Goal: Task Accomplishment & Management: Manage account settings

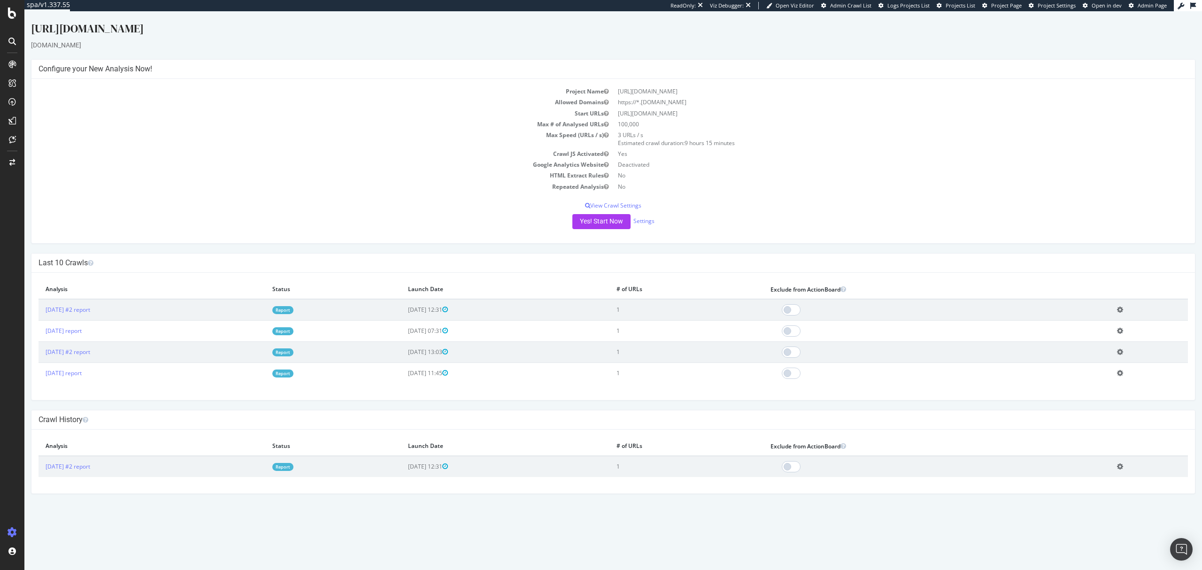
click at [294, 311] on link "Report" at bounding box center [282, 310] width 21 height 8
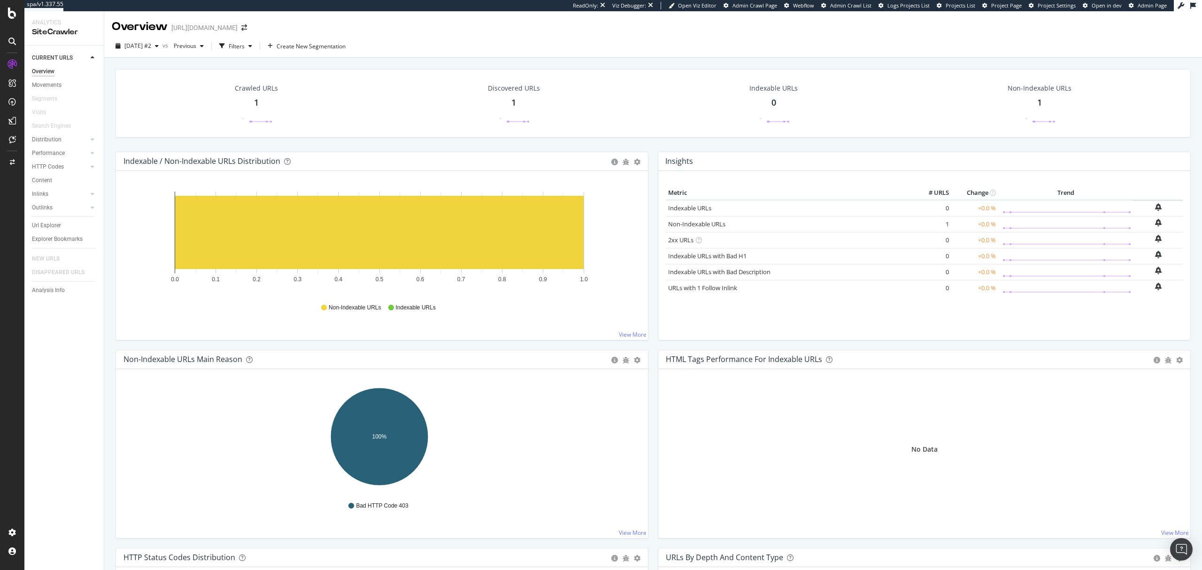
click at [1148, 6] on span "Admin Page" at bounding box center [1152, 5] width 29 height 7
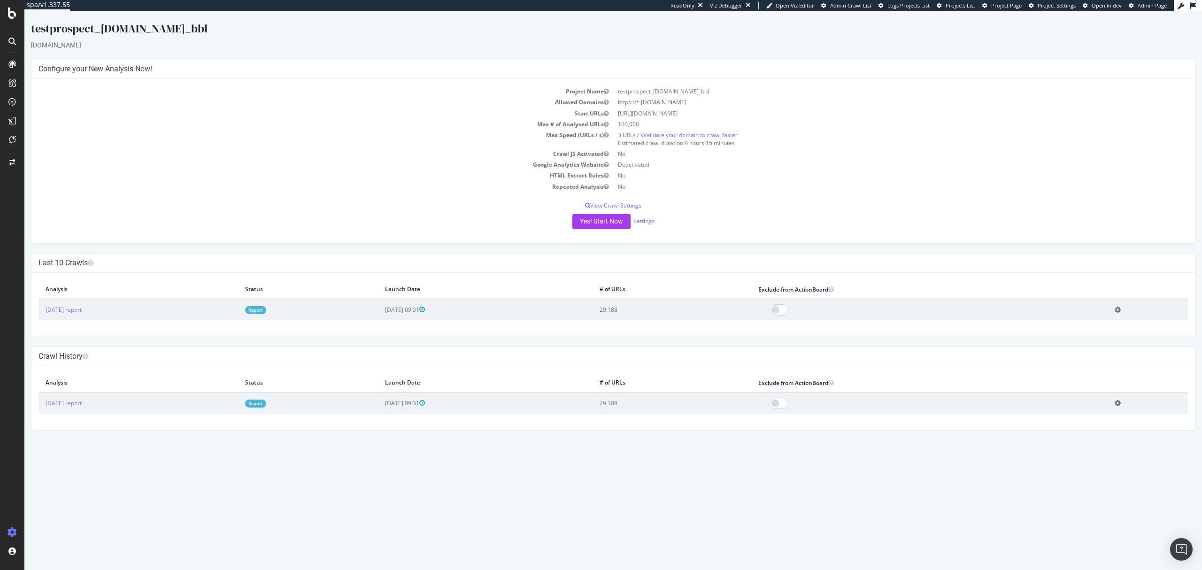
click at [266, 309] on link "Report" at bounding box center [255, 310] width 21 height 8
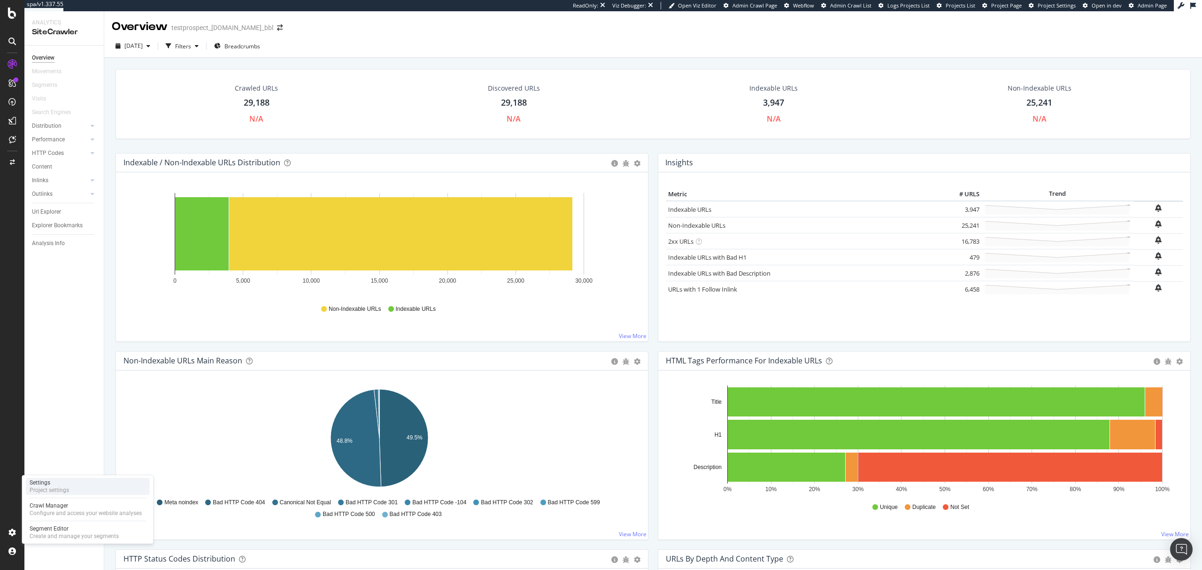
click at [80, 489] on div "Settings Project settings" at bounding box center [88, 486] width 124 height 17
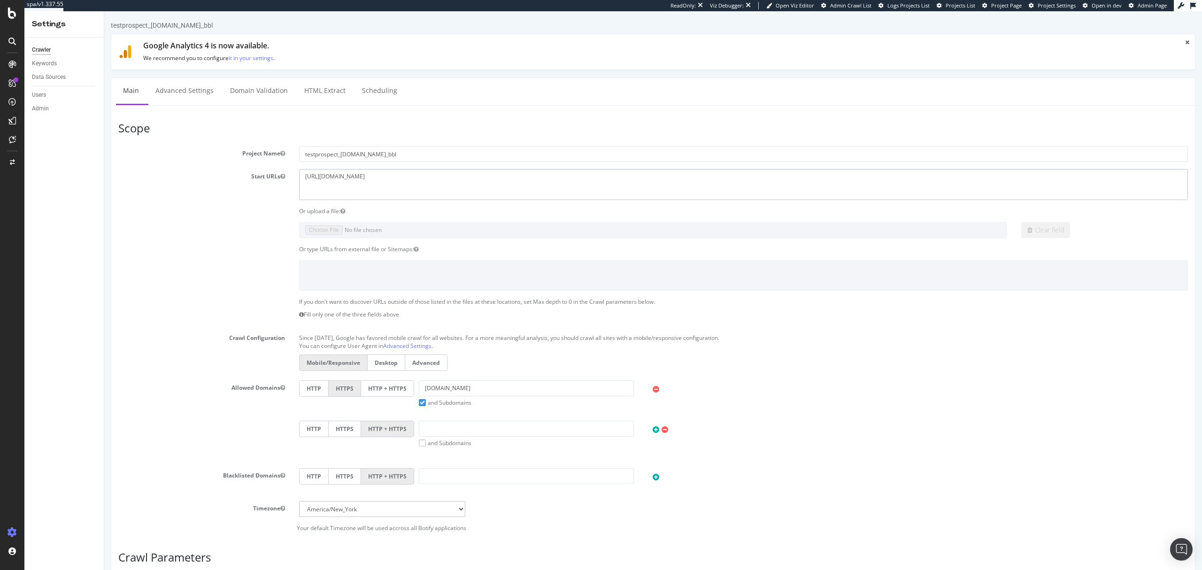
drag, startPoint x: 392, startPoint y: 181, endPoint x: 252, endPoint y: 187, distance: 140.1
click at [252, 187] on div "Start URLs https://carreblanc.com" at bounding box center [653, 184] width 1084 height 31
click at [185, 94] on link "Advanced Settings" at bounding box center [184, 91] width 72 height 26
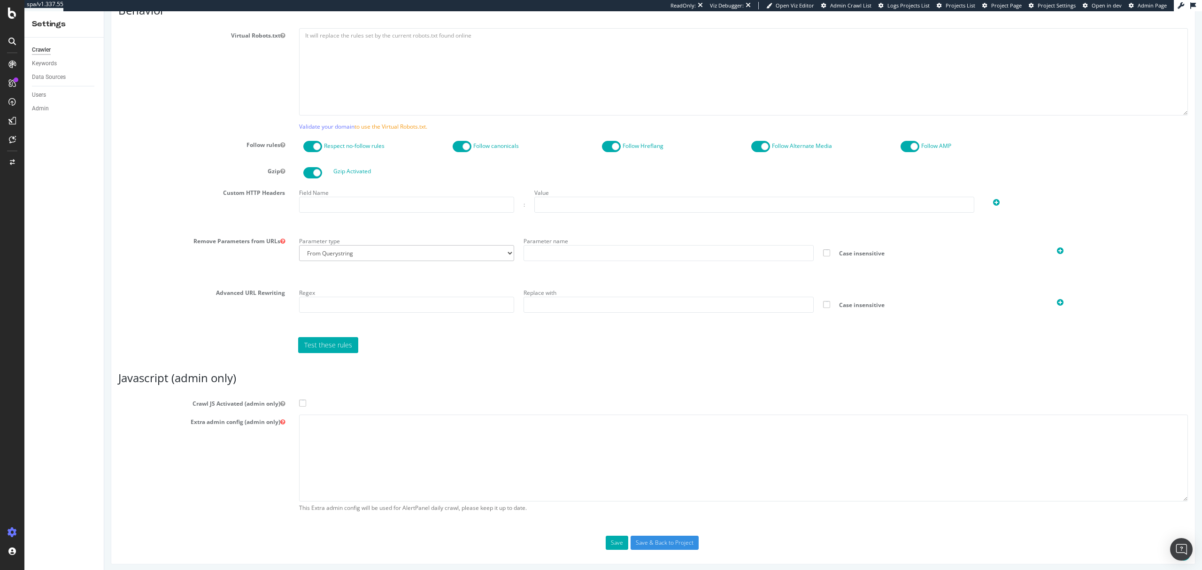
scroll to position [485, 0]
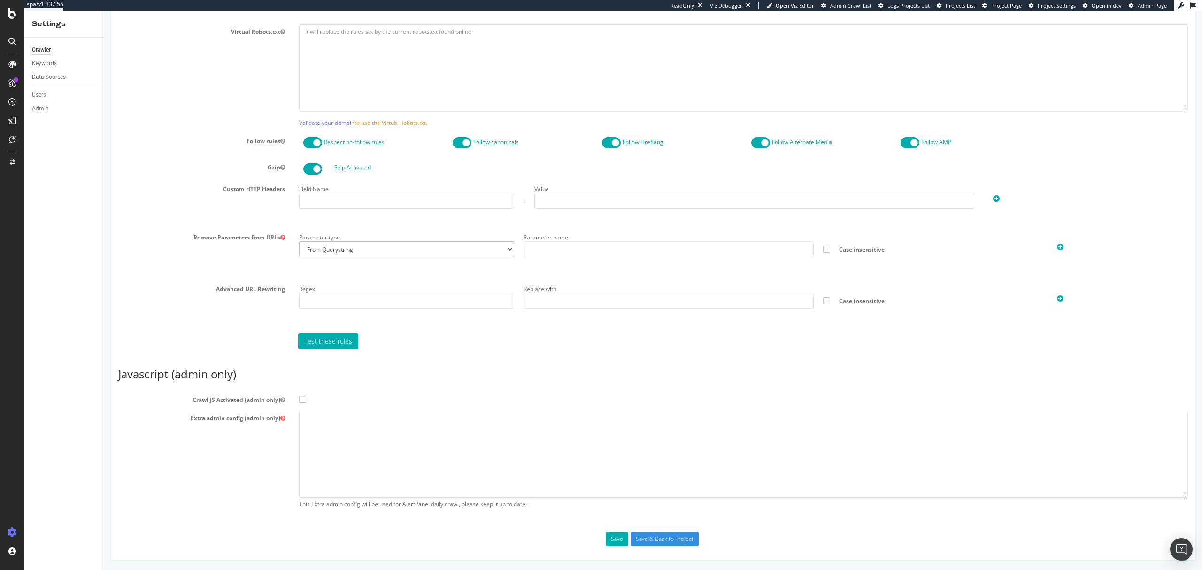
click at [303, 399] on span at bounding box center [302, 399] width 7 height 7
click at [104, 11] on input "Crawl JS Activated (admin only)" at bounding box center [104, 11] width 0 height 0
click at [418, 427] on textarea at bounding box center [743, 454] width 889 height 87
paste textarea "{ "flags": [ "cube" ], "beta": { "pap_mini_rules": [ "+* #everything else" ] },…"
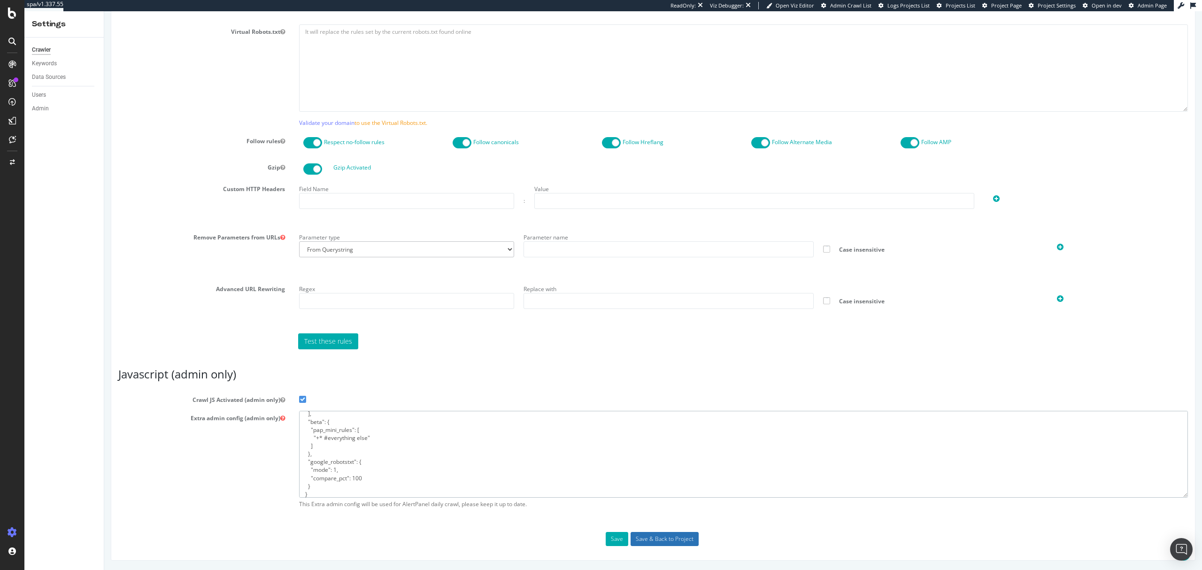
type textarea "{ "flags": [ "cube" ], "beta": { "pap_mini_rules": [ "+* #everything else" ] },…"
click at [673, 541] on input "Save & Back to Project" at bounding box center [665, 539] width 68 height 14
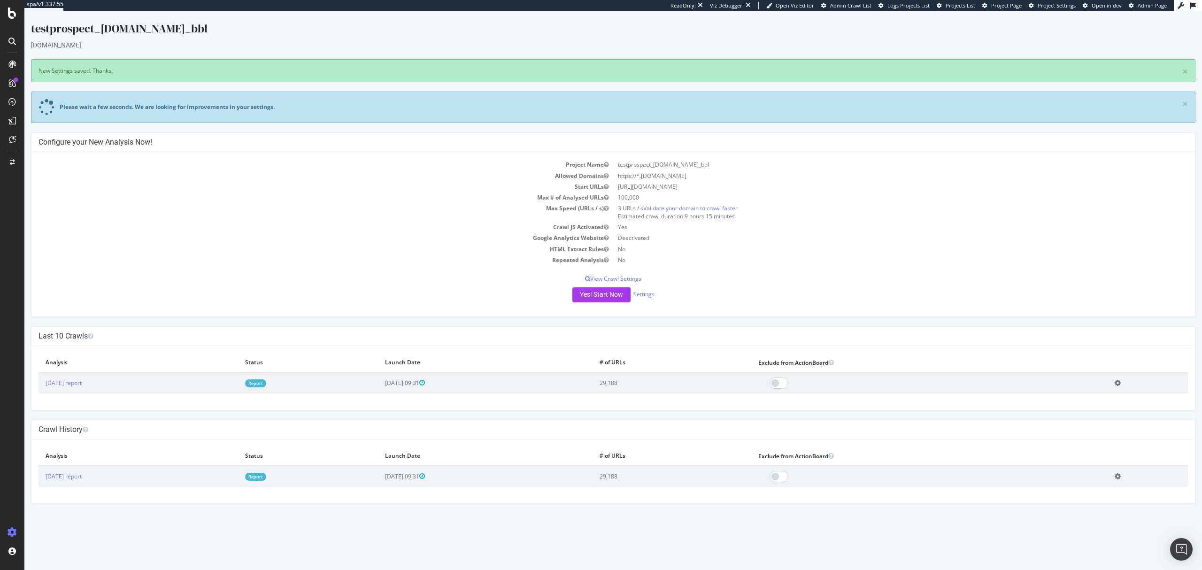
click at [991, 6] on link "Project Page" at bounding box center [1002, 6] width 39 height 8
click at [643, 294] on link "Settings" at bounding box center [644, 294] width 21 height 8
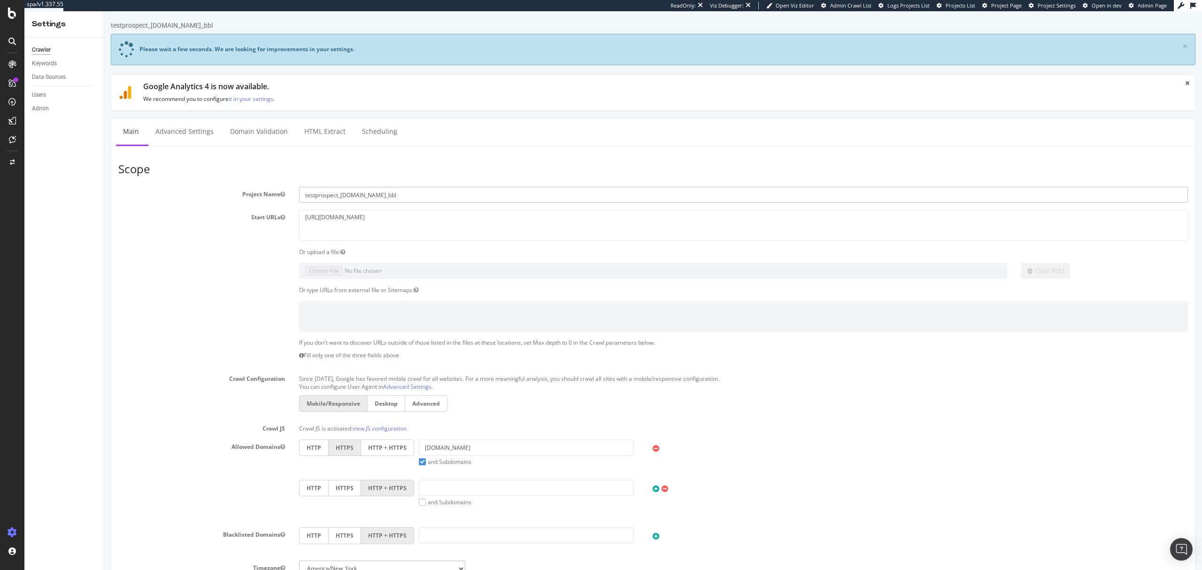
drag, startPoint x: 426, startPoint y: 194, endPoint x: 388, endPoint y: 198, distance: 37.8
click at [388, 198] on input "testprospect_carreblanc.com_bbl" at bounding box center [743, 195] width 889 height 16
drag, startPoint x: 340, startPoint y: 195, endPoint x: 201, endPoint y: 193, distance: 139.5
click at [201, 193] on div "Project Name testprospect_carreblanc.com" at bounding box center [653, 195] width 1084 height 16
click at [340, 195] on input "testprospect_carreblanc.com" at bounding box center [743, 195] width 889 height 16
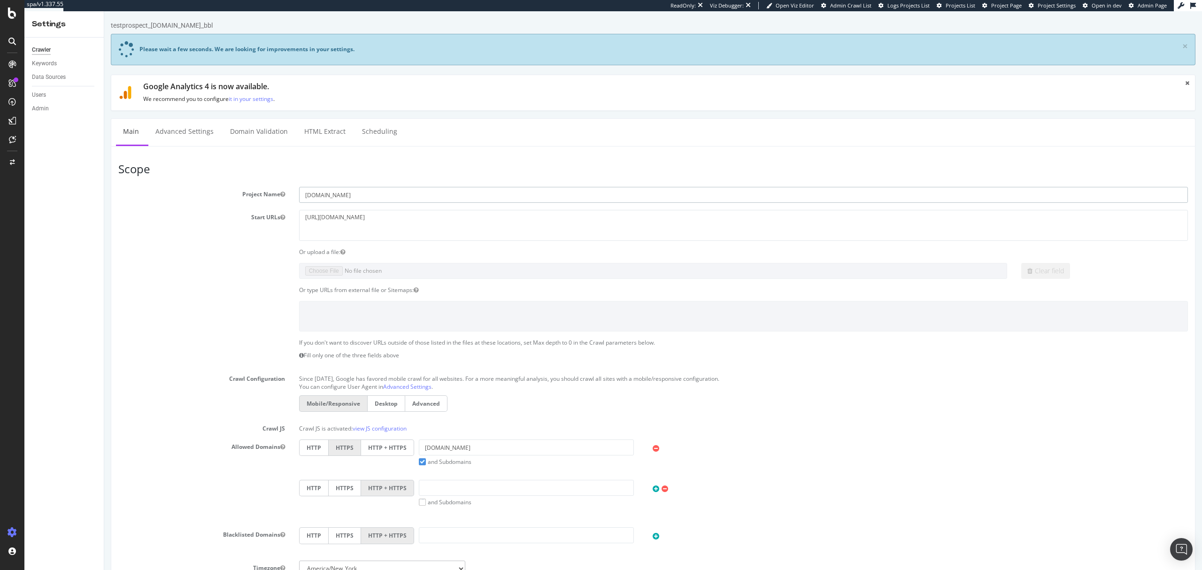
type input "carreblanc.com"
click at [522, 168] on h3 "Scope" at bounding box center [653, 169] width 1070 height 12
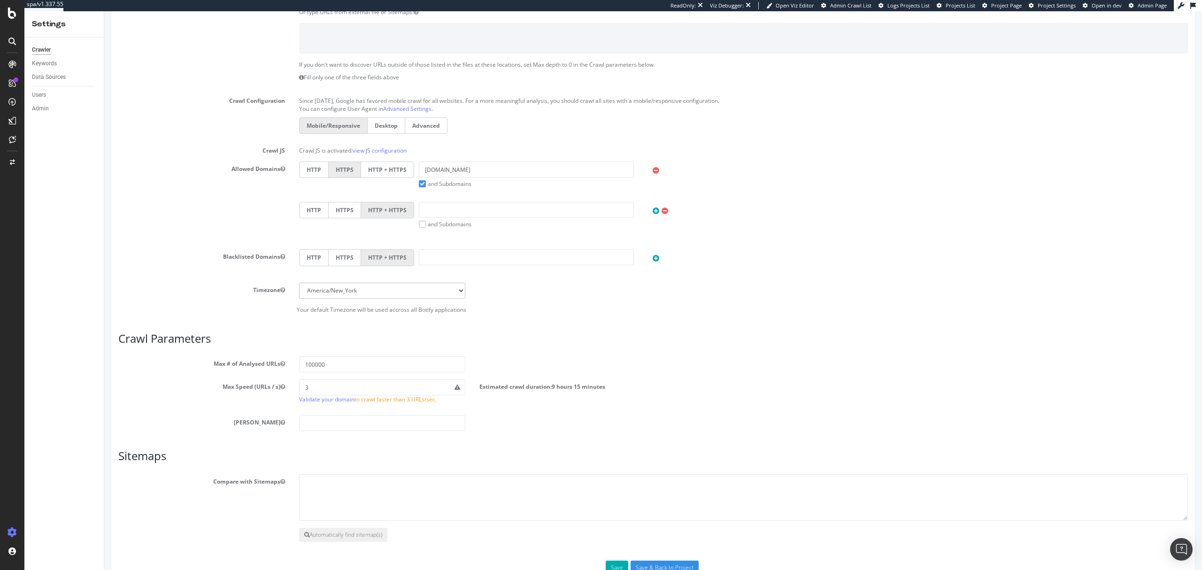
scroll to position [310, 0]
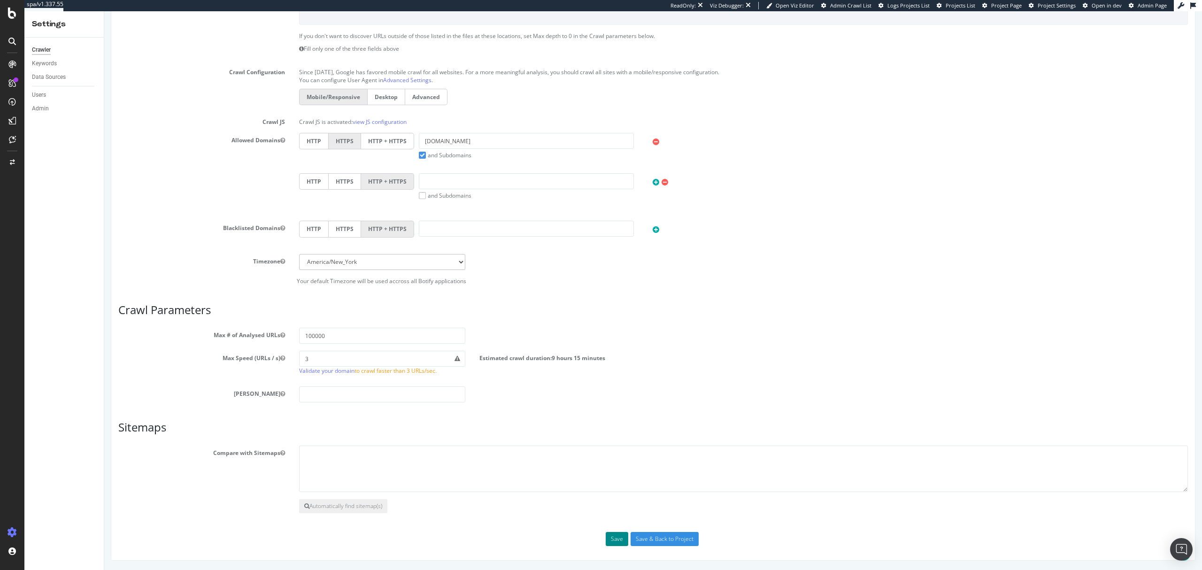
click at [617, 541] on button "Save" at bounding box center [617, 539] width 23 height 14
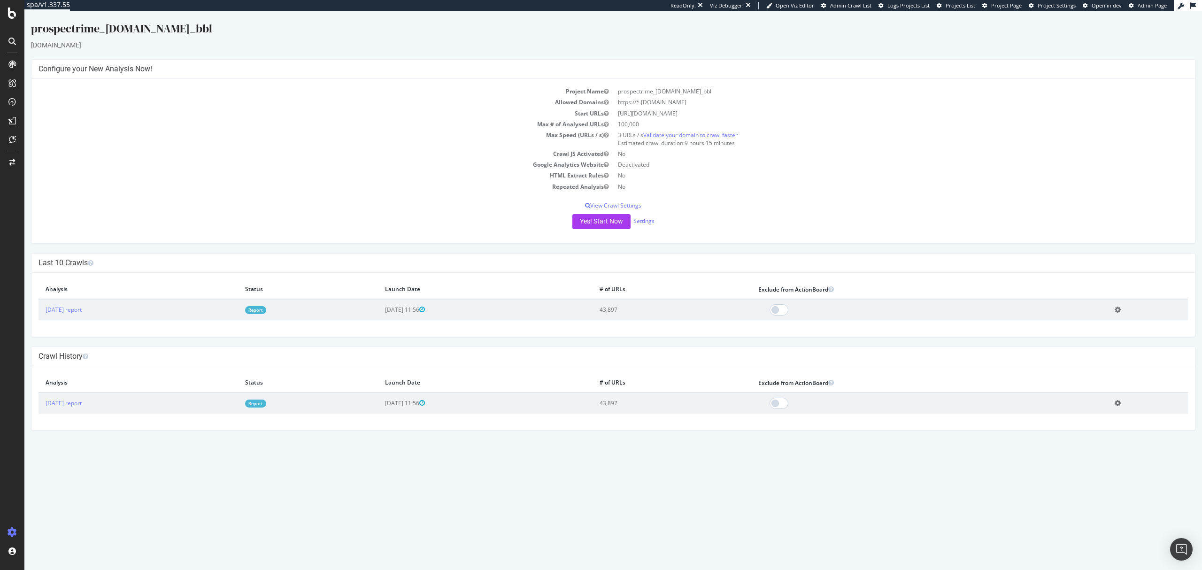
click at [266, 309] on link "Report" at bounding box center [255, 310] width 21 height 8
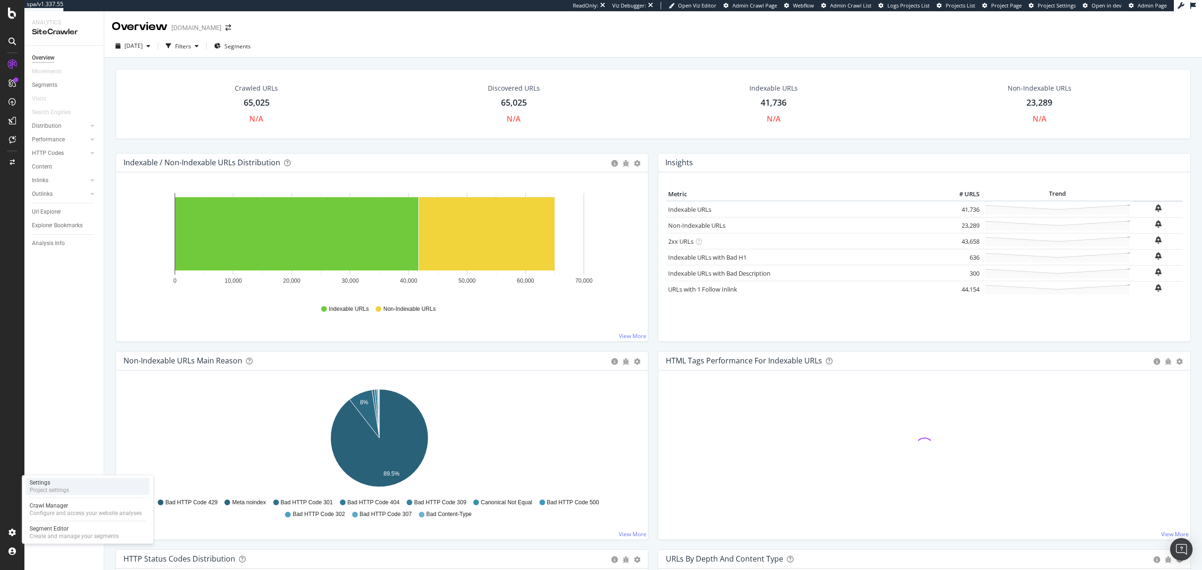
click at [56, 495] on div "Settings Project settings" at bounding box center [88, 486] width 124 height 17
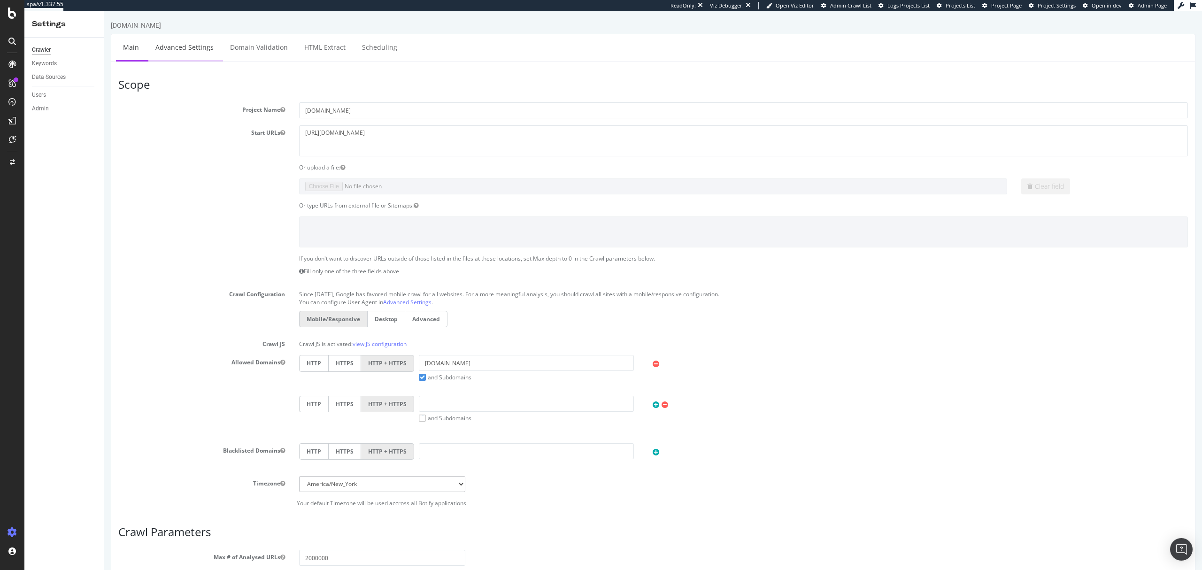
click at [185, 41] on link "Advanced Settings" at bounding box center [184, 47] width 72 height 26
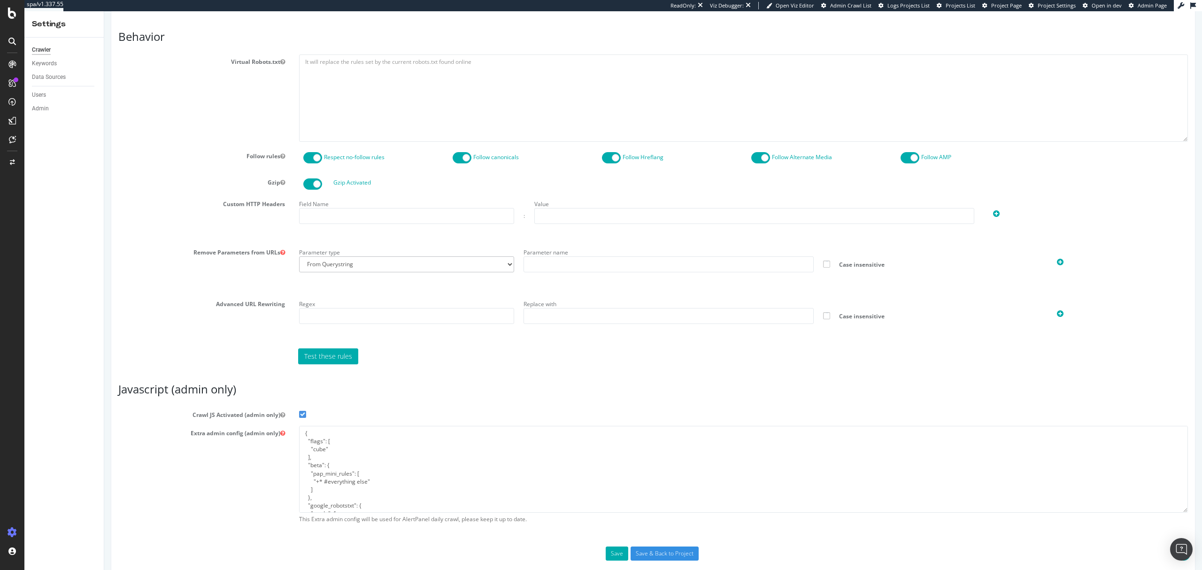
scroll to position [470, 0]
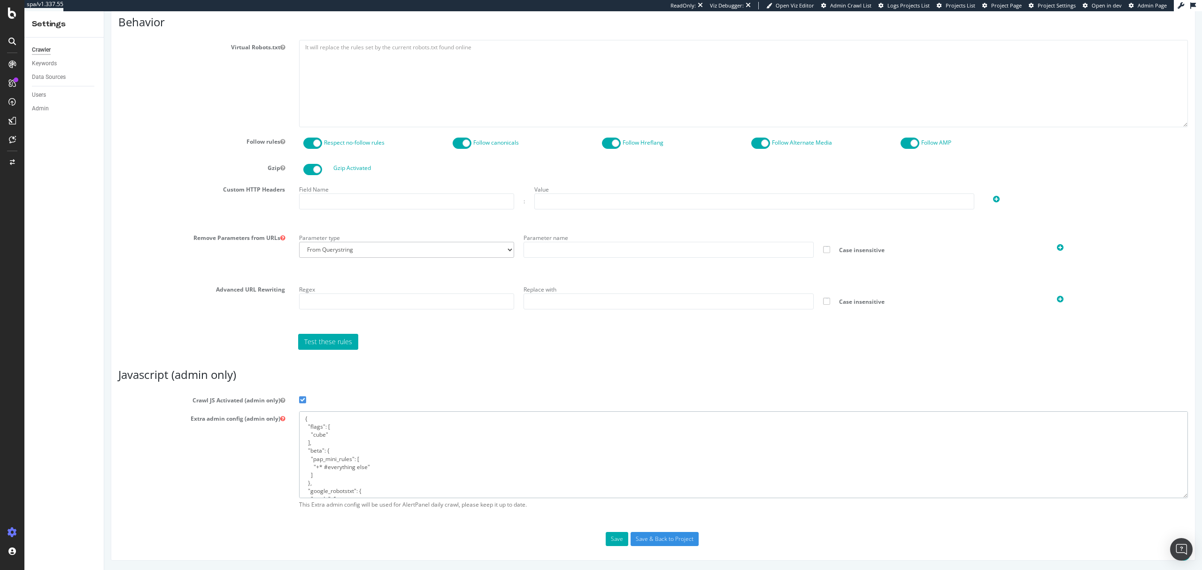
click at [352, 489] on textarea "{ "flags": [ "cube" ], "beta": { "pap_mini_rules": [ "+* #everything else" ] },…" at bounding box center [743, 454] width 889 height 87
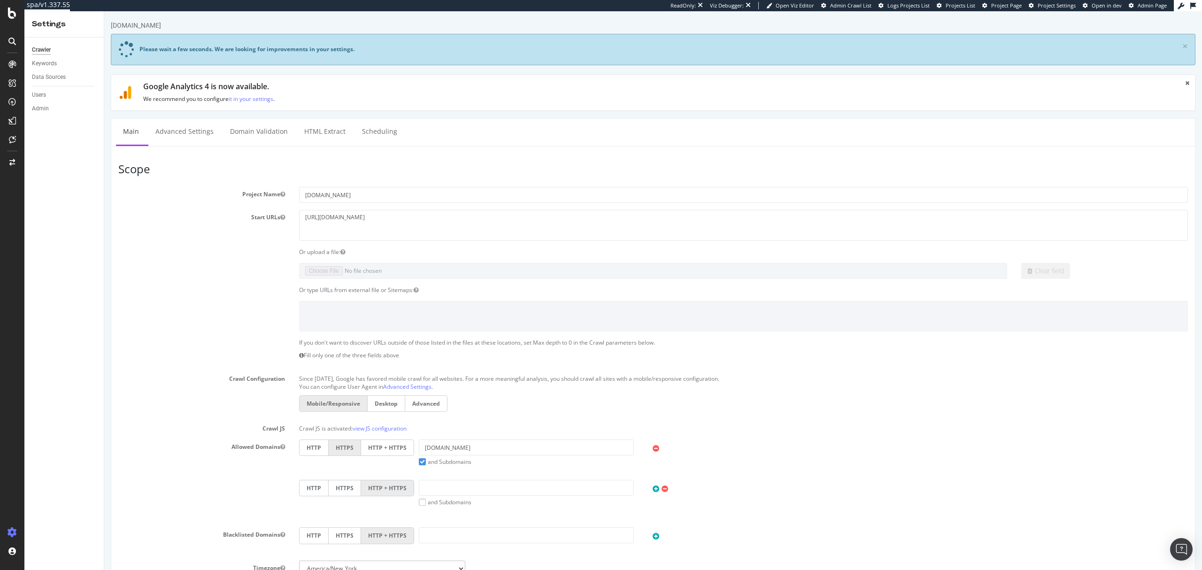
click at [390, 440] on section "Project Name carreblanc.com Start URLs https://carreblanc.com Or upload a file:…" at bounding box center [653, 389] width 1070 height 405
click at [387, 449] on label "HTTP + HTTPS" at bounding box center [387, 448] width 53 height 16
click at [104, 11] on input "HTTP + HTTPS" at bounding box center [104, 11] width 0 height 0
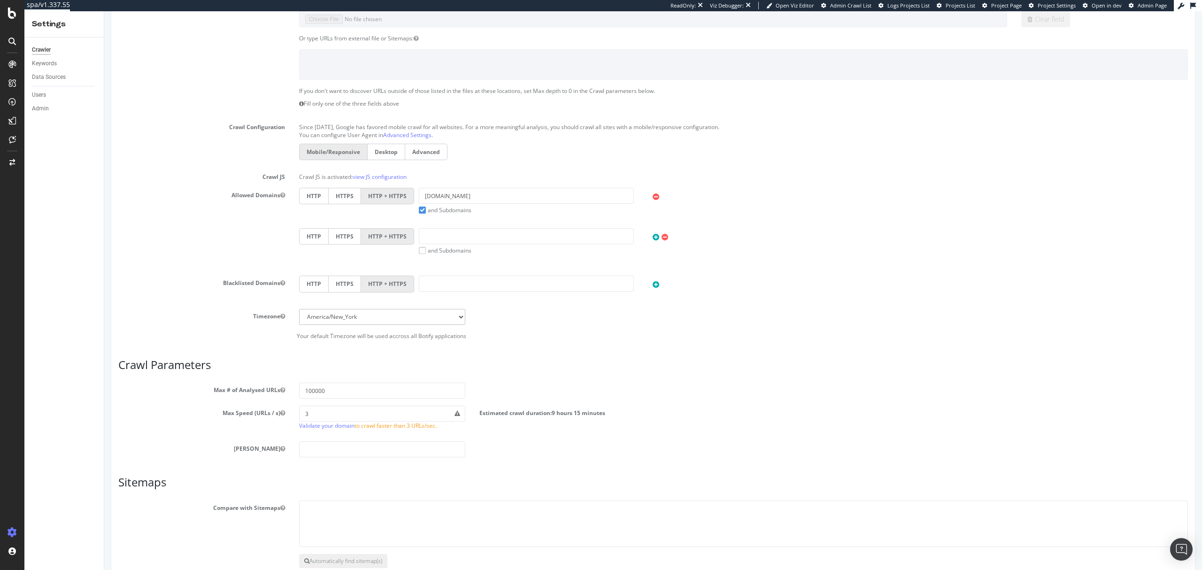
scroll to position [310, 0]
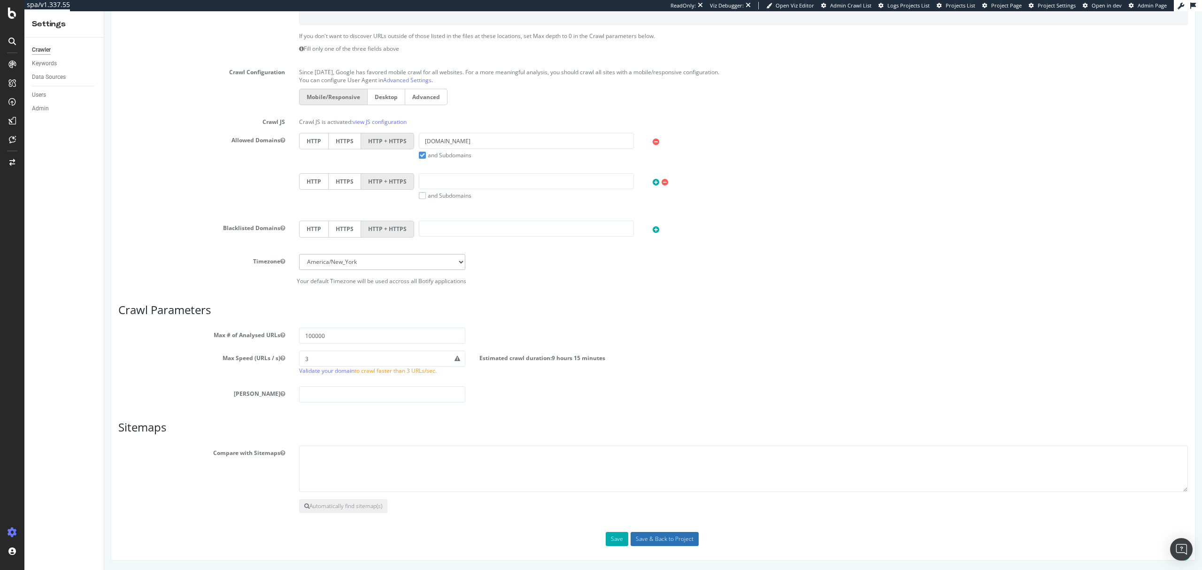
click at [653, 540] on input "Save & Back to Project" at bounding box center [665, 539] width 68 height 14
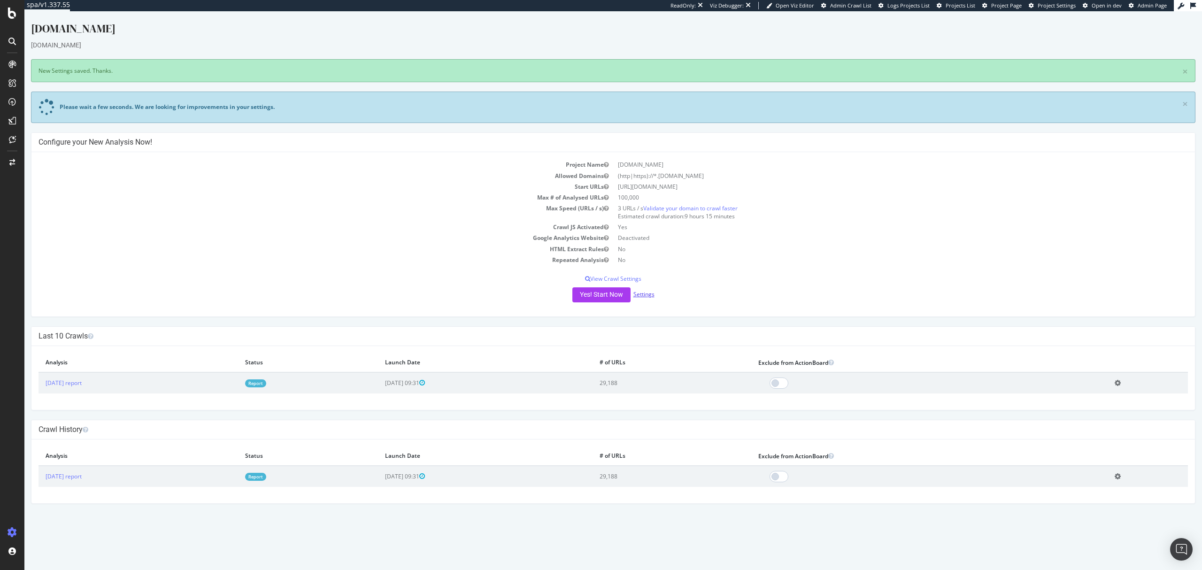
click at [642, 297] on link "Settings" at bounding box center [644, 294] width 21 height 8
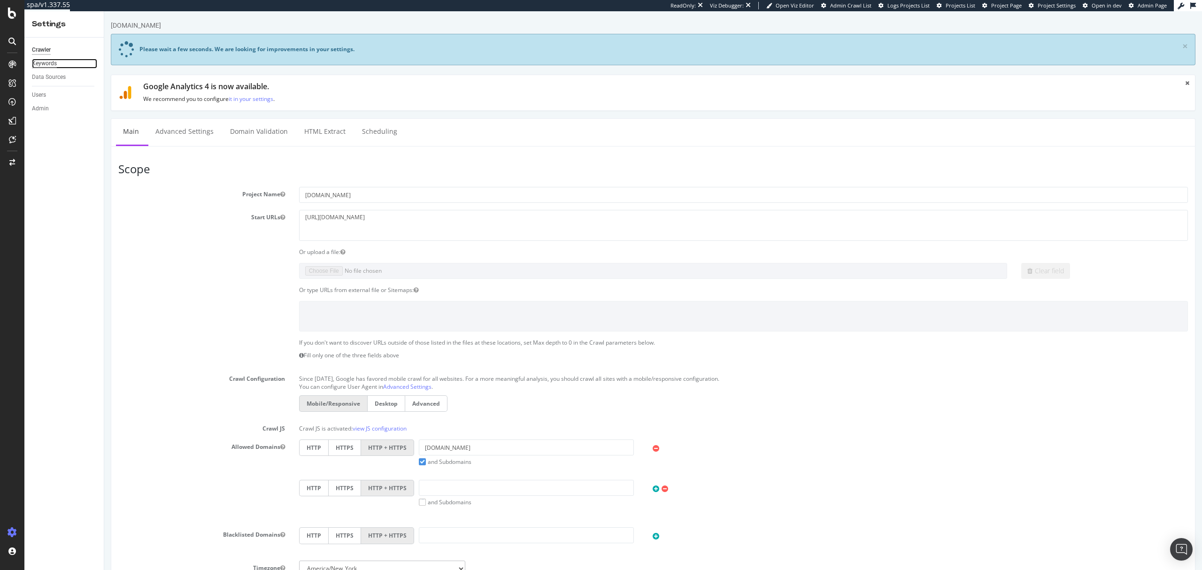
click at [40, 61] on div "Keywords" at bounding box center [44, 64] width 25 height 10
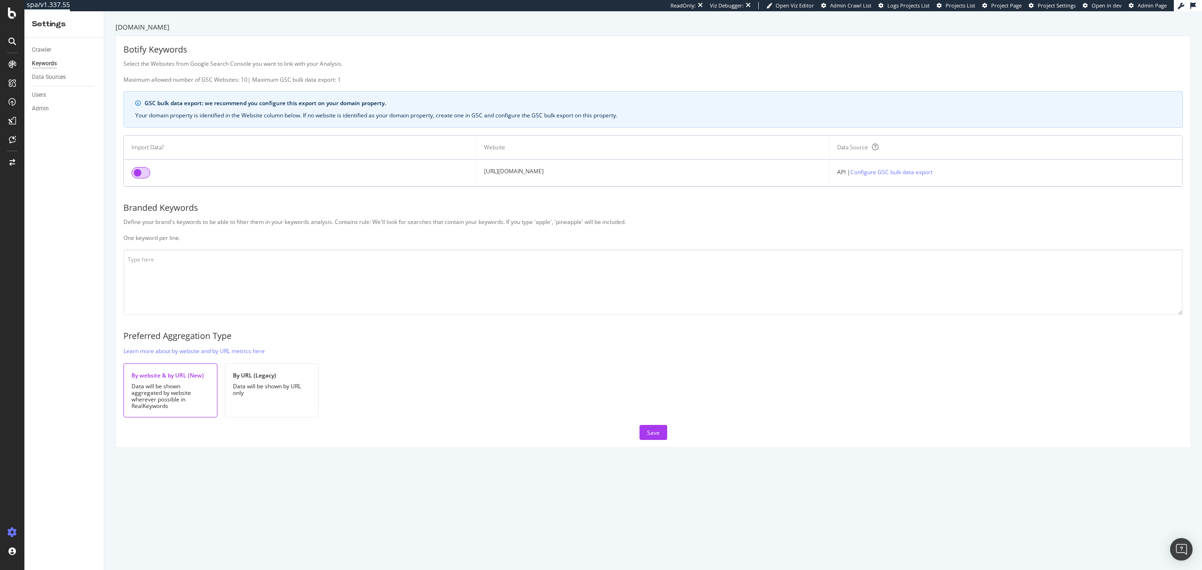
click at [138, 175] on input "checkbox" at bounding box center [141, 172] width 19 height 11
click at [654, 282] on textarea at bounding box center [654, 282] width 1060 height 66
click at [654, 282] on textarea "carre ca" at bounding box center [654, 282] width 1060 height 66
click at [216, 278] on textarea "carre care" at bounding box center [654, 282] width 1060 height 66
click at [216, 273] on textarea "carre care" at bounding box center [654, 282] width 1060 height 66
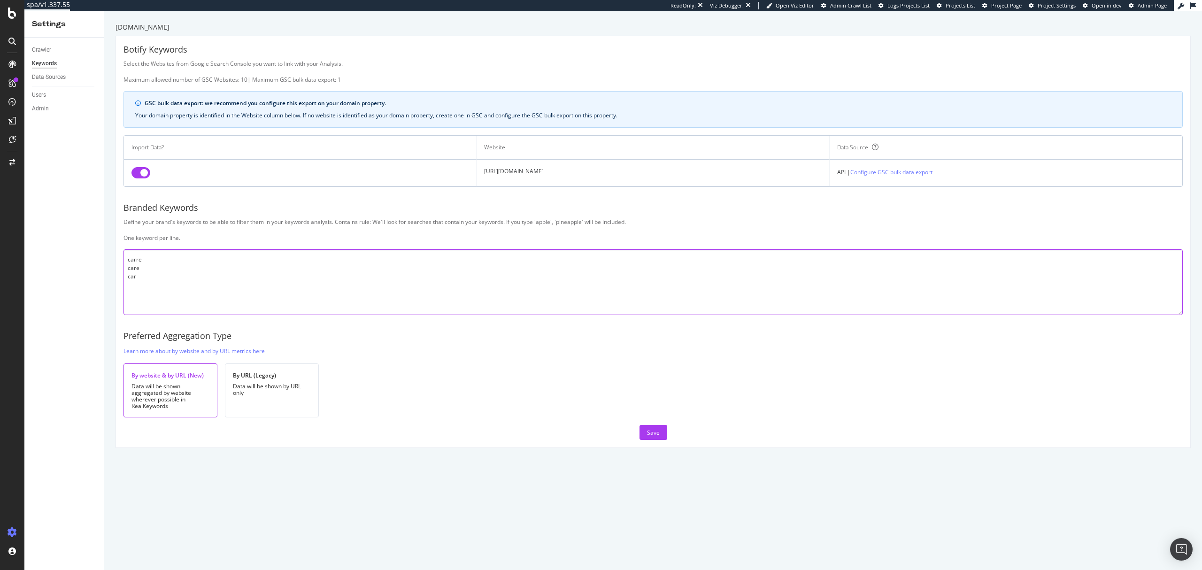
type textarea "carre care car"
click at [651, 427] on div "Save" at bounding box center [653, 433] width 13 height 14
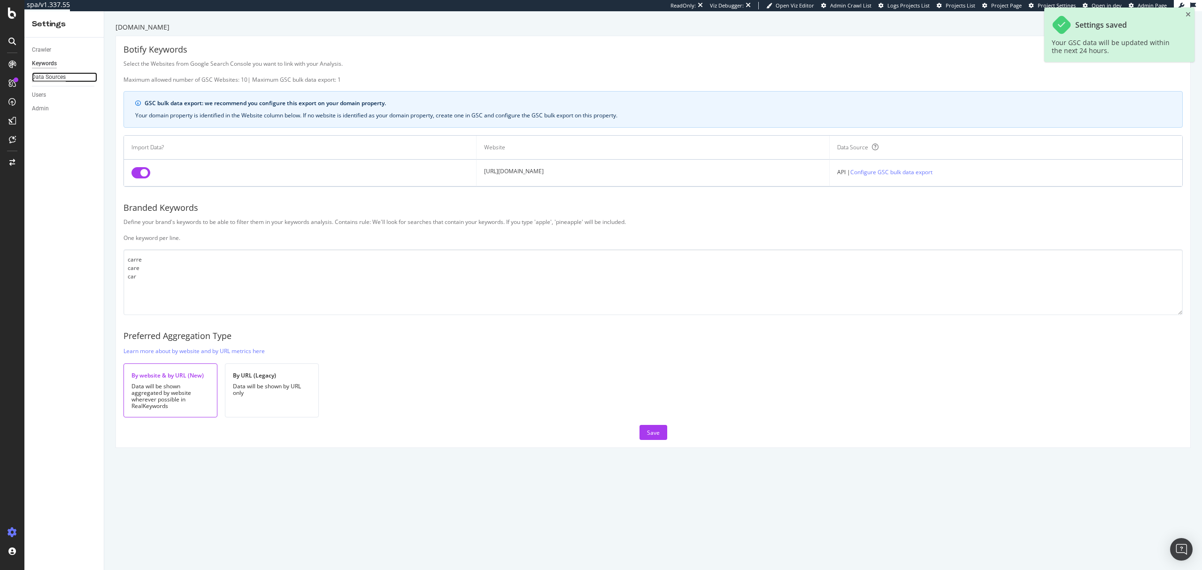
click at [59, 77] on div "Data Sources" at bounding box center [49, 77] width 34 height 10
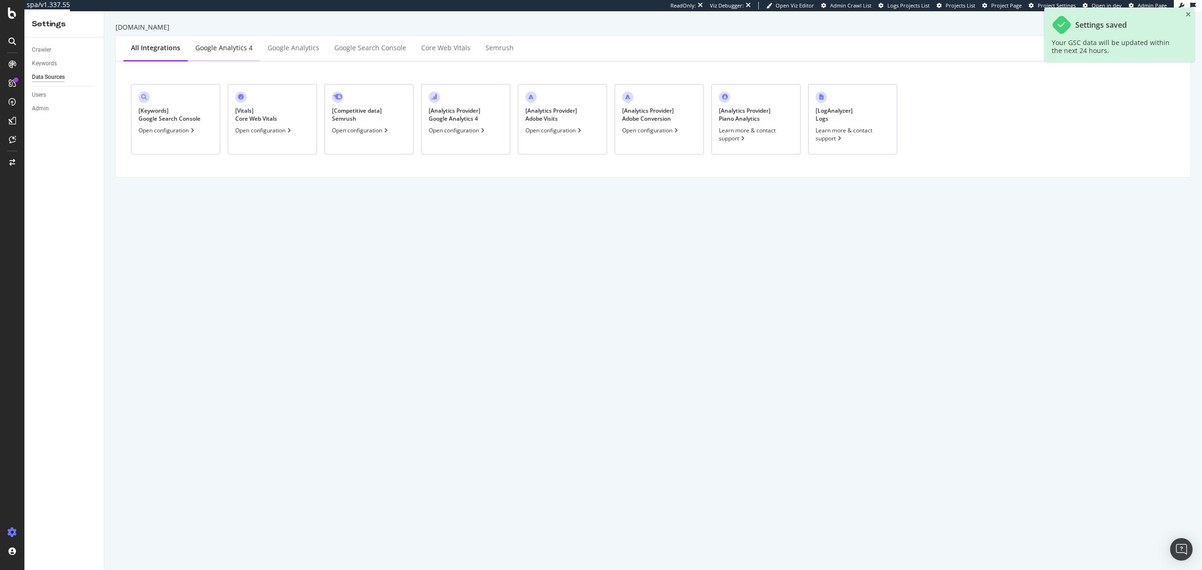
click at [232, 47] on div "Google Analytics 4" at bounding box center [223, 47] width 57 height 9
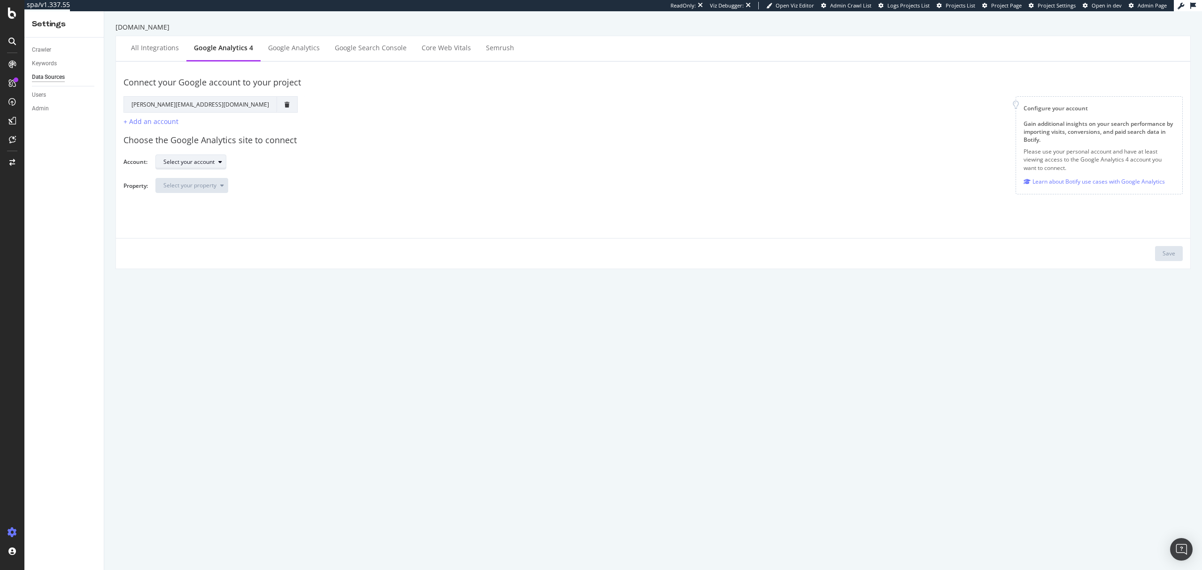
click at [215, 162] on div "button" at bounding box center [220, 162] width 11 height 6
click at [218, 270] on div "Carré Blanc depuis 17/11/2013" at bounding box center [203, 272] width 70 height 8
click at [209, 192] on div "Select your property" at bounding box center [195, 185] width 64 height 13
click at [241, 216] on div "GA4 Carré Blanc (All site)" at bounding box center [204, 217] width 87 height 12
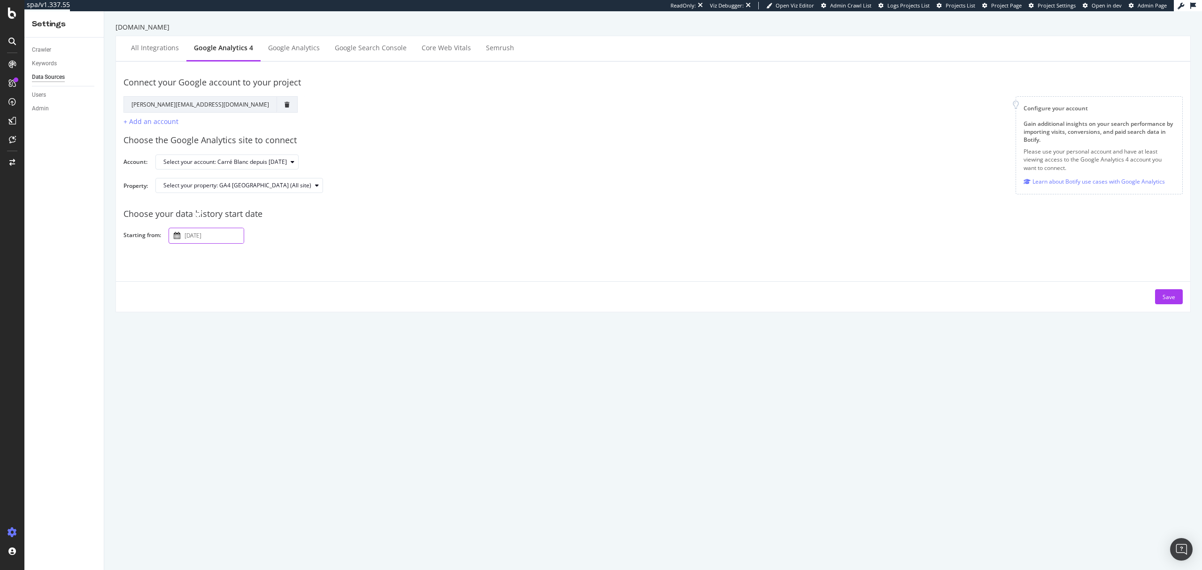
click at [228, 233] on input "2025 September 30th" at bounding box center [213, 235] width 61 height 15
click at [214, 126] on td "1" at bounding box center [207, 122] width 18 height 18
type input "2025 September 1st"
click at [1166, 293] on button "Save" at bounding box center [1169, 296] width 28 height 15
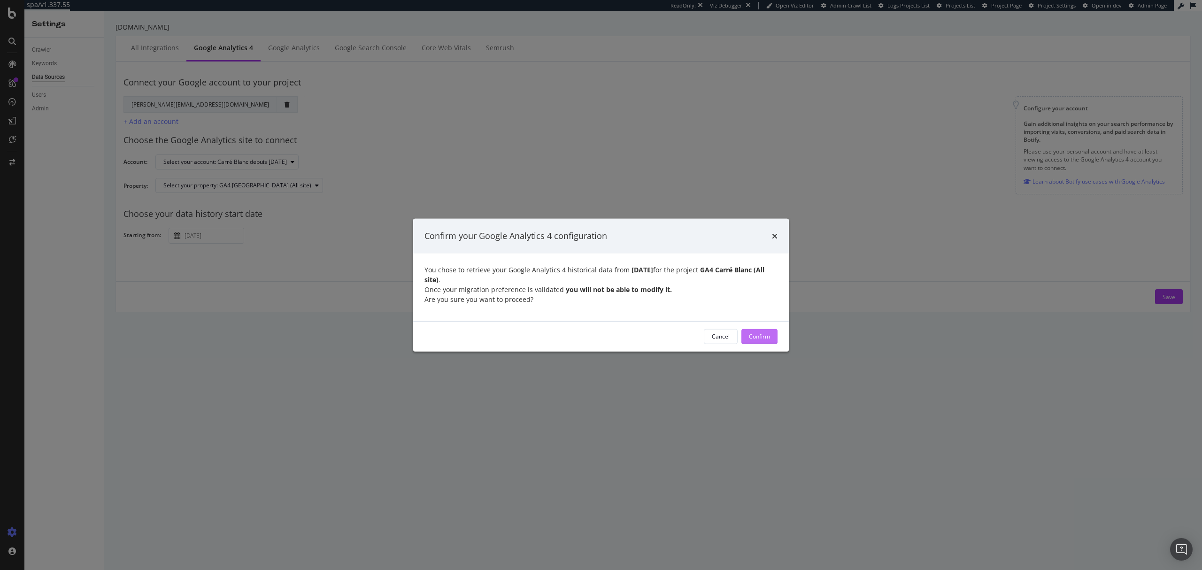
click at [764, 336] on div "Confirm" at bounding box center [759, 337] width 21 height 8
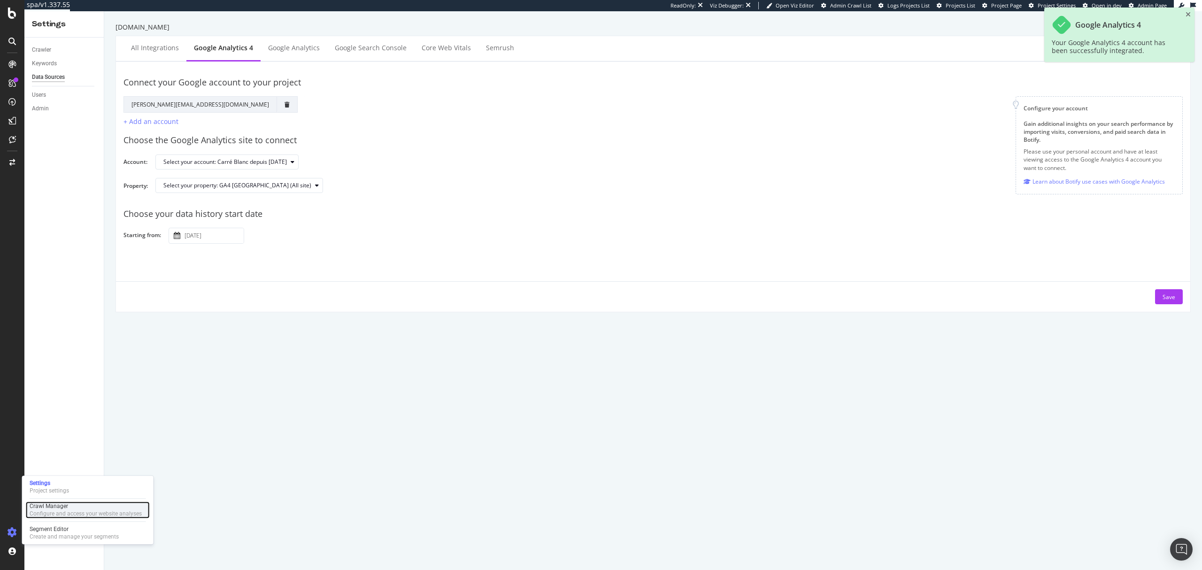
click at [77, 516] on div "Configure and access your website analyses" at bounding box center [86, 514] width 112 height 8
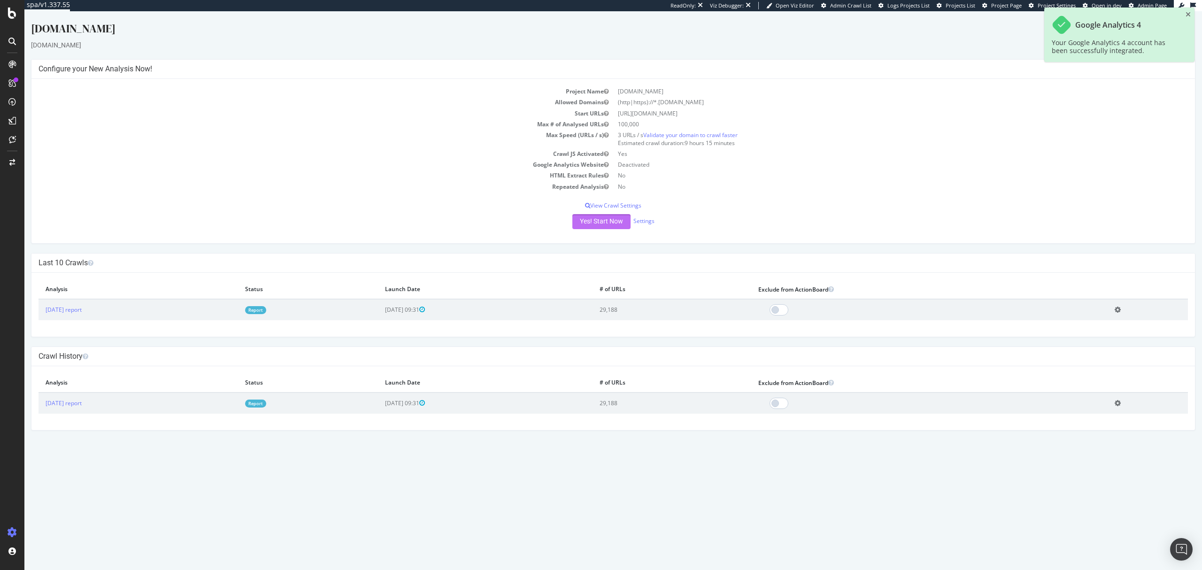
click at [606, 221] on button "Yes! Start Now" at bounding box center [602, 221] width 58 height 15
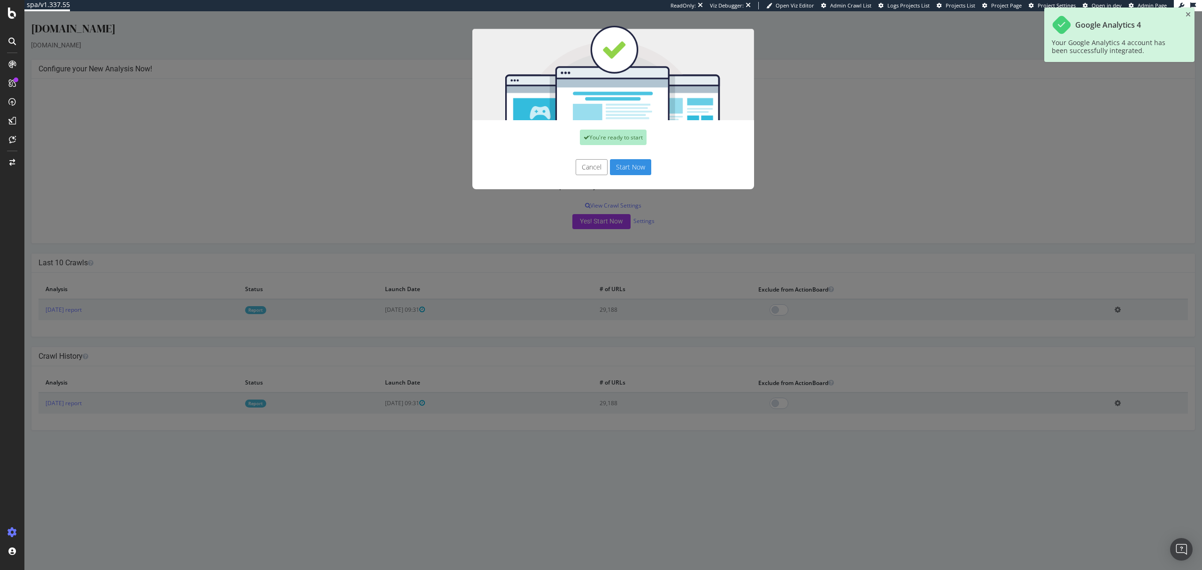
click at [630, 164] on button "Start Now" at bounding box center [630, 167] width 41 height 16
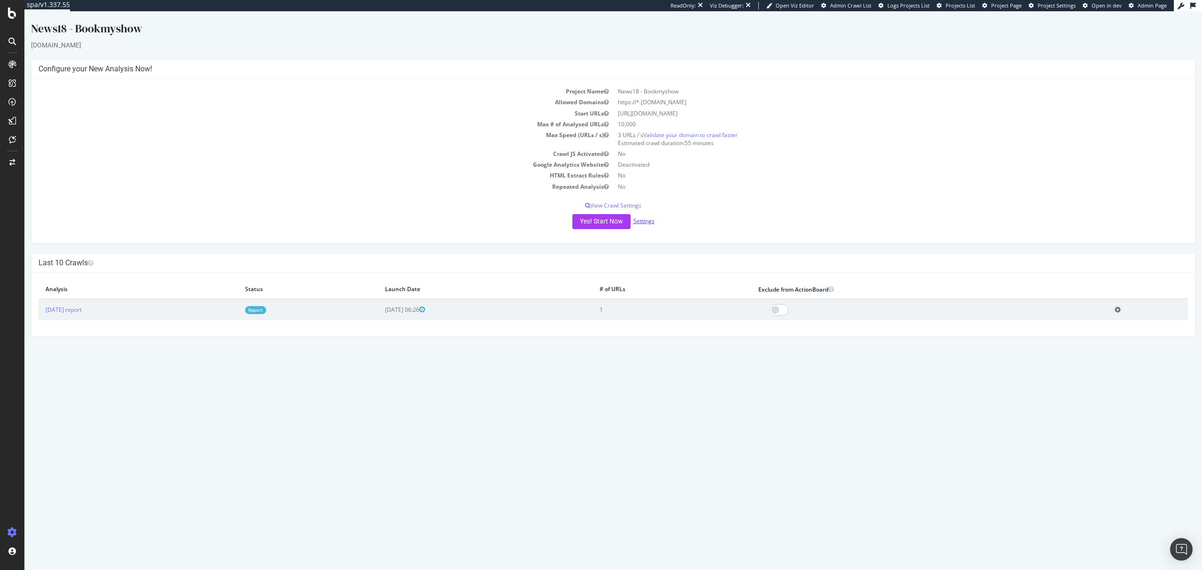
click at [643, 220] on link "Settings" at bounding box center [644, 221] width 21 height 8
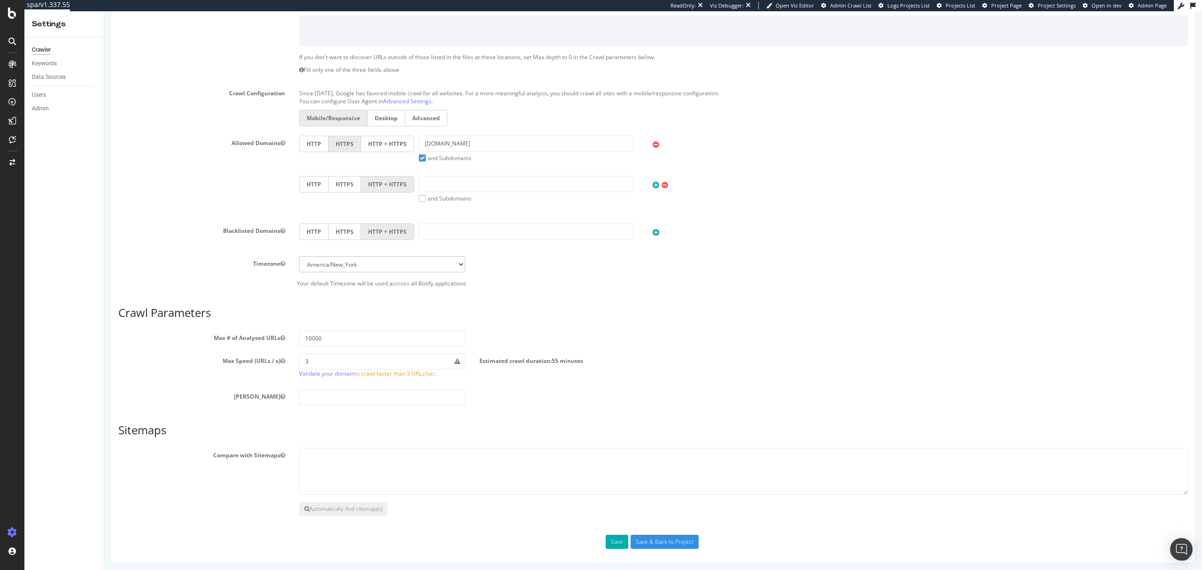
scroll to position [250, 0]
click at [394, 134] on label "HTTP + HTTPS" at bounding box center [387, 141] width 53 height 16
click at [104, 11] on input "HTTP + HTTPS" at bounding box center [104, 11] width 0 height 0
drag, startPoint x: 500, startPoint y: 135, endPoint x: 376, endPoint y: 136, distance: 124.0
click at [376, 136] on div "HTTP HTTPS HTTP + HTTPS bookmyshow.com and Subdomains User Agent: Mobile Deskto…" at bounding box center [743, 146] width 898 height 26
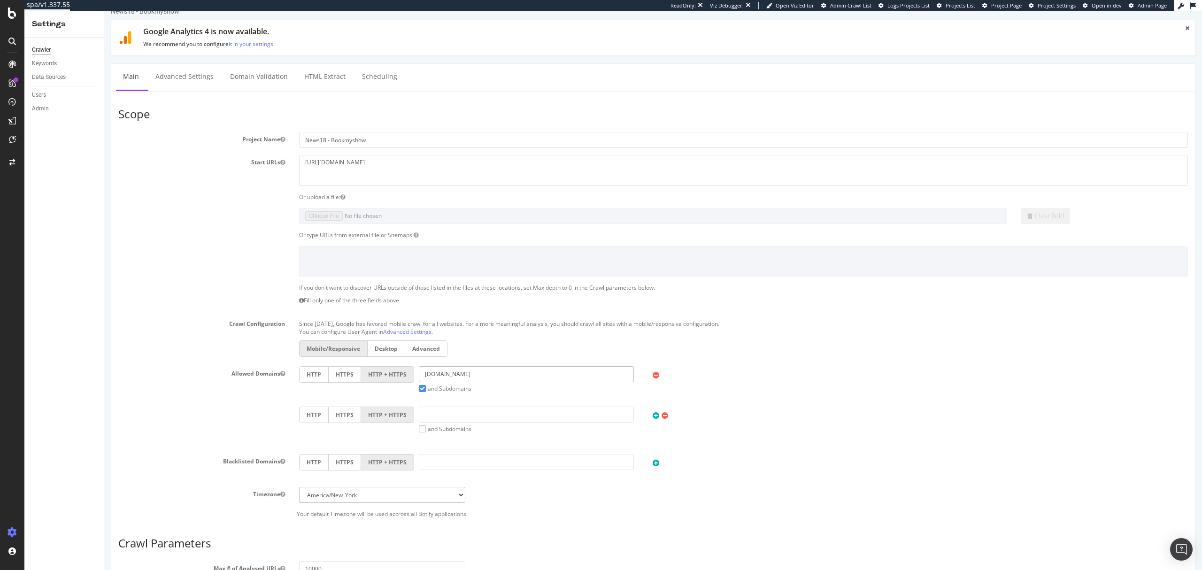
scroll to position [0, 0]
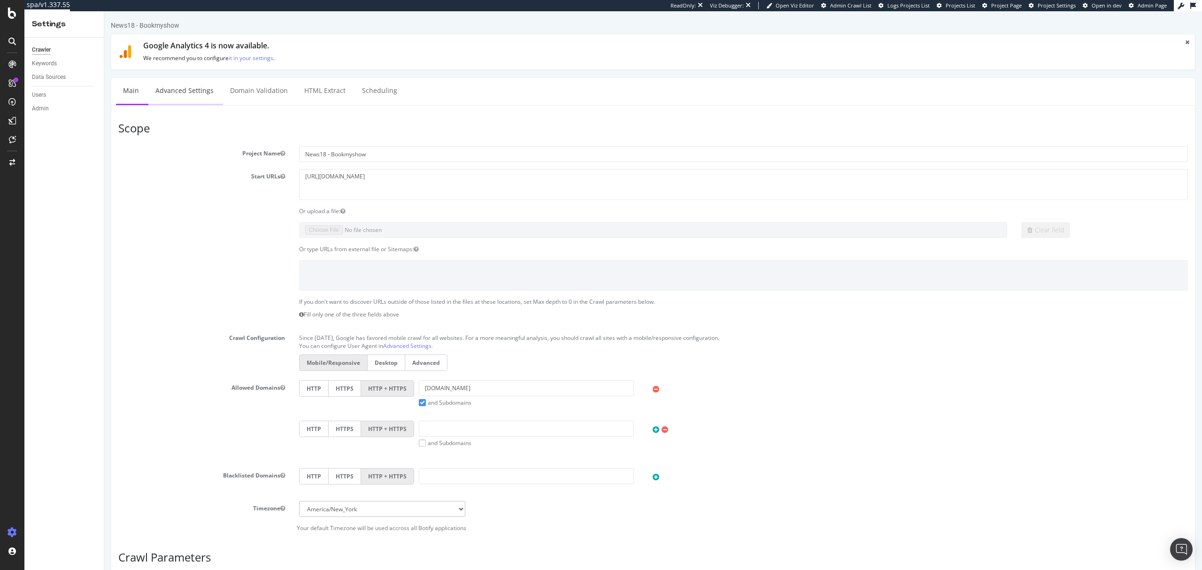
click at [188, 96] on link "Advanced Settings" at bounding box center [184, 91] width 72 height 26
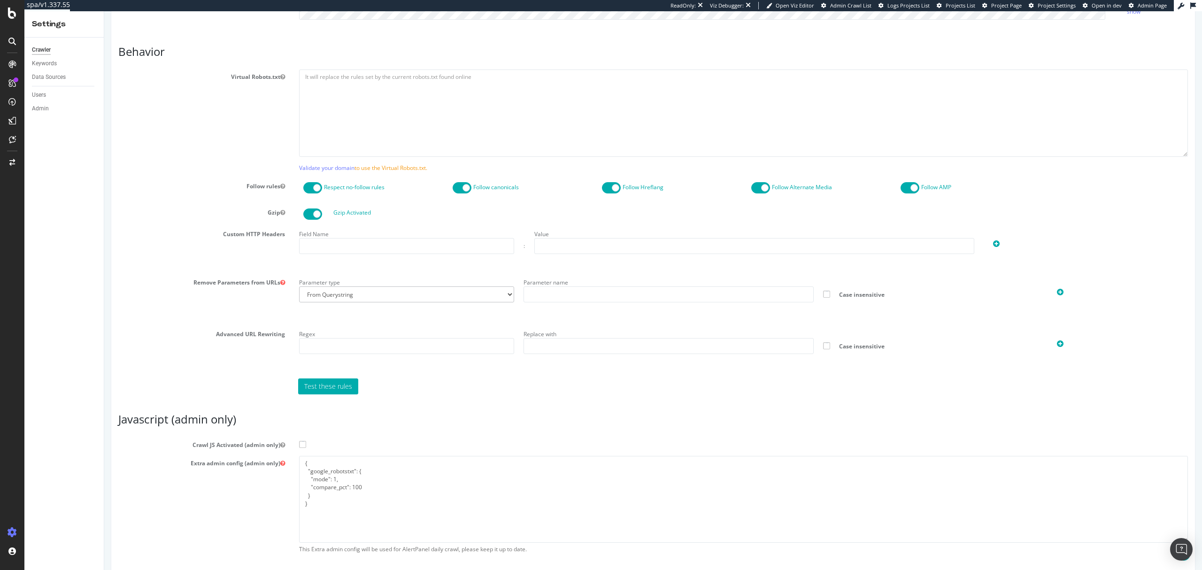
scroll to position [485, 0]
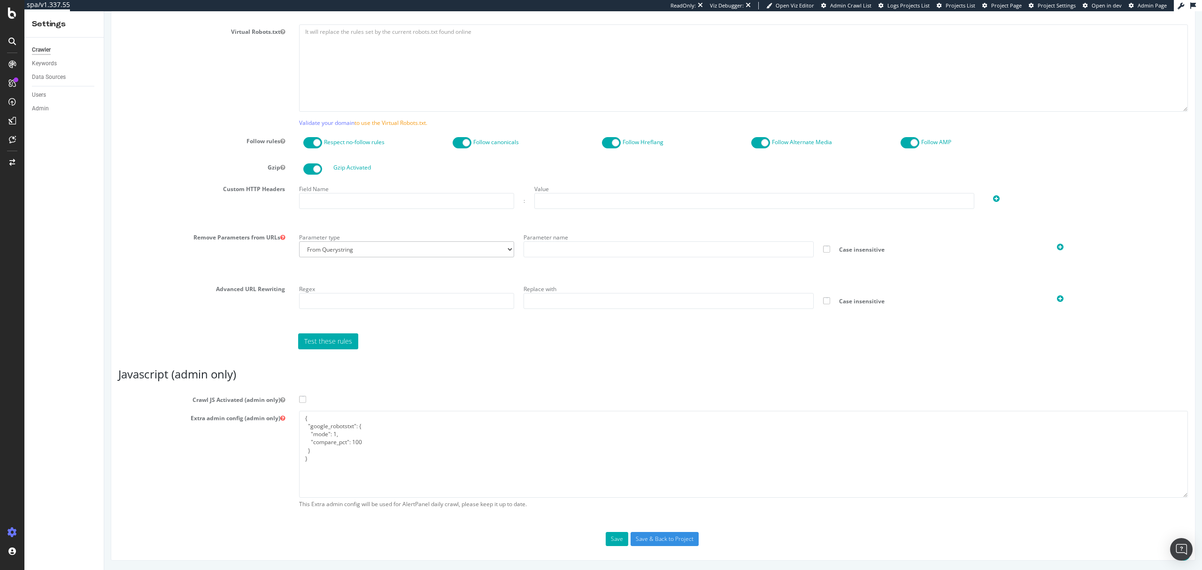
click at [299, 399] on span at bounding box center [302, 399] width 7 height 7
click at [104, 11] on input "Crawl JS Activated (admin only)" at bounding box center [104, 11] width 0 height 0
drag, startPoint x: 429, startPoint y: 467, endPoint x: 253, endPoint y: 407, distance: 186.5
click at [253, 407] on section "Crawl JS Activated (admin only) Extra admin config (admin only) { "google_robot…" at bounding box center [653, 453] width 1070 height 121
paste textarea "bookmyshow.com"
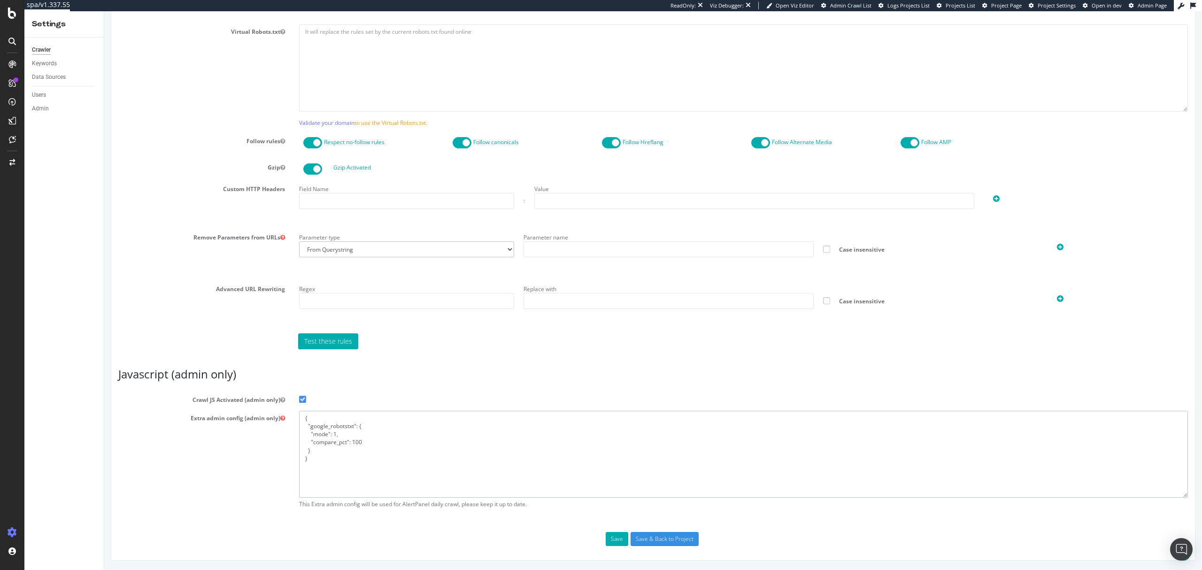
click at [418, 460] on textarea "{ "google_robotstxt": { "mode": 1, "compare_pct": 100 } }" at bounding box center [743, 454] width 889 height 87
paste textarea "flags": [ "cube" ], "beta": { "pap_mini_rules": [ "+* #everything else" ] }, ""
type textarea "{ "flags": [ "cube" ], "beta": { "pap_mini_rules": [ "+* #everything else" ] },…"
click at [657, 541] on input "Save & Back to Project" at bounding box center [665, 539] width 68 height 14
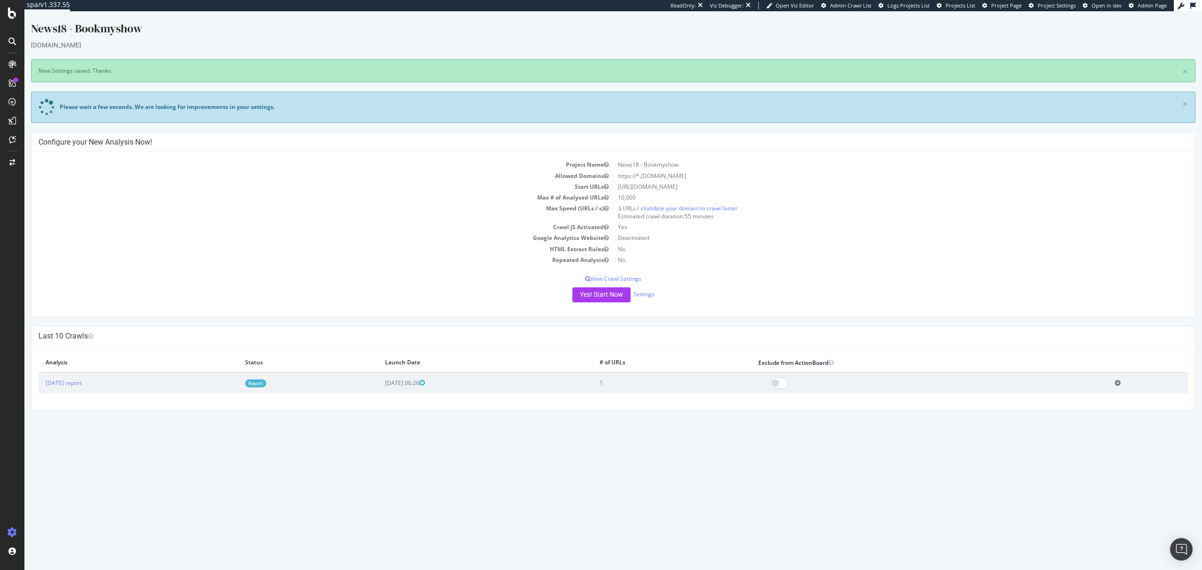
click at [266, 380] on link "Report" at bounding box center [255, 383] width 21 height 8
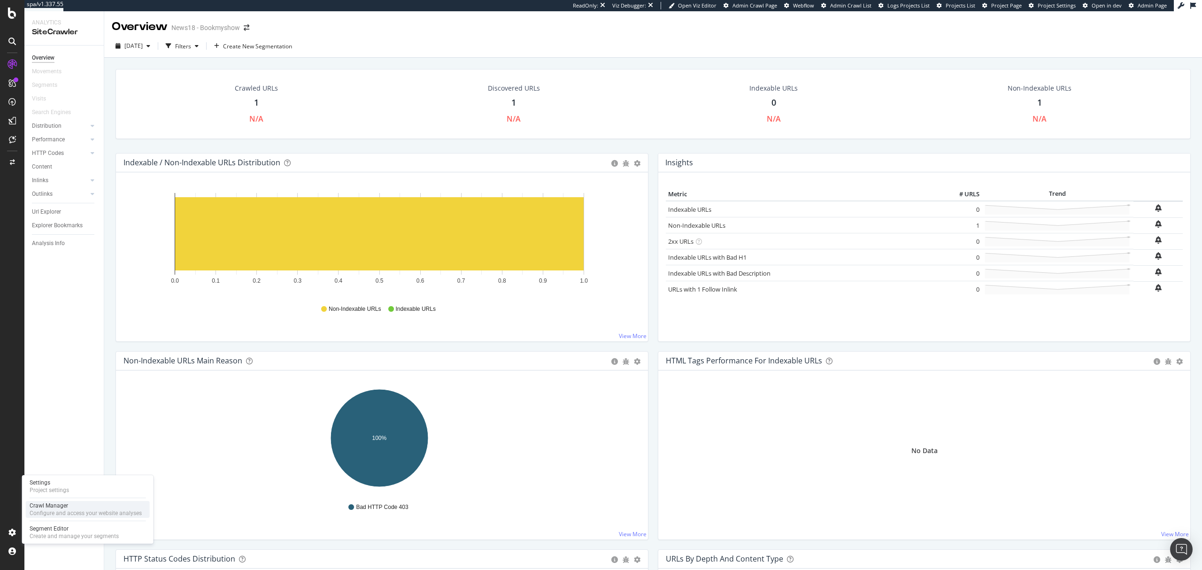
click at [60, 505] on div "Crawl Manager" at bounding box center [86, 506] width 112 height 8
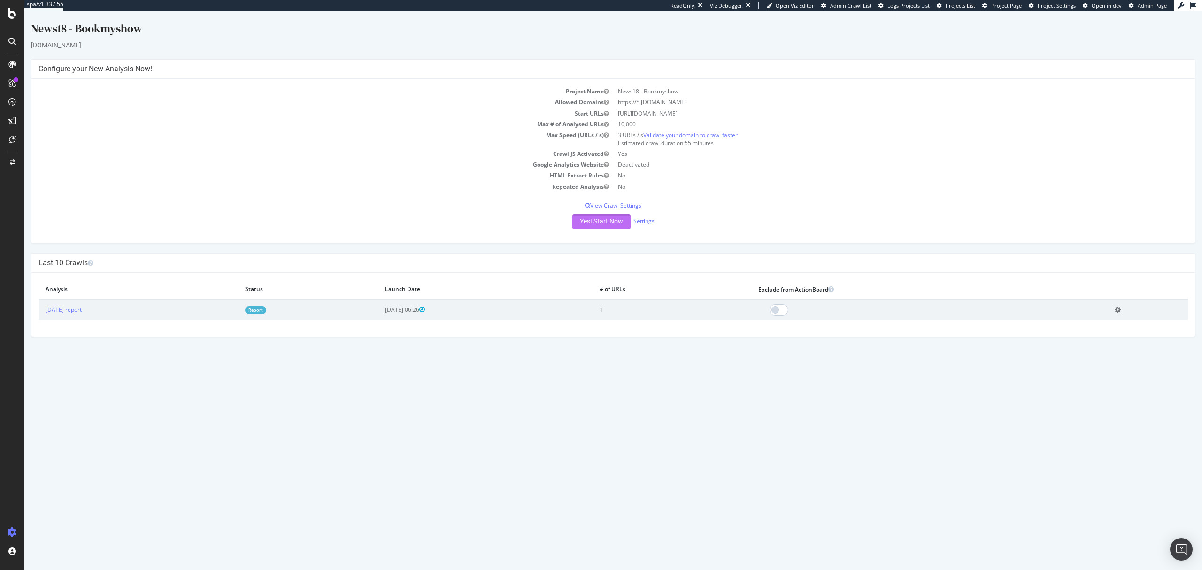
click at [591, 220] on button "Yes! Start Now" at bounding box center [602, 221] width 58 height 15
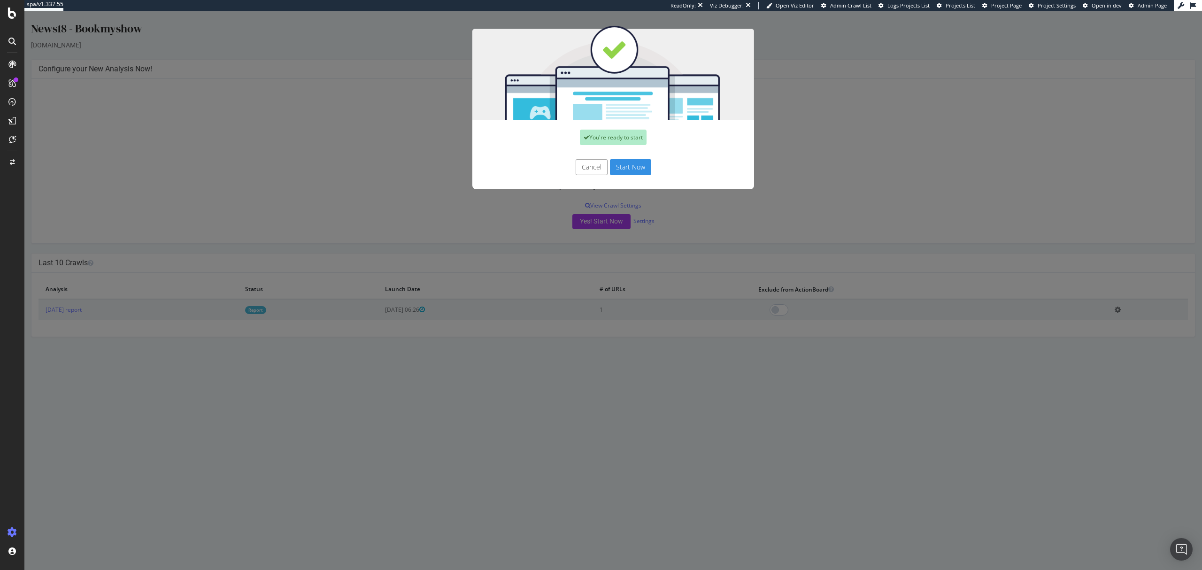
click at [637, 159] on button "Start Now" at bounding box center [630, 167] width 41 height 16
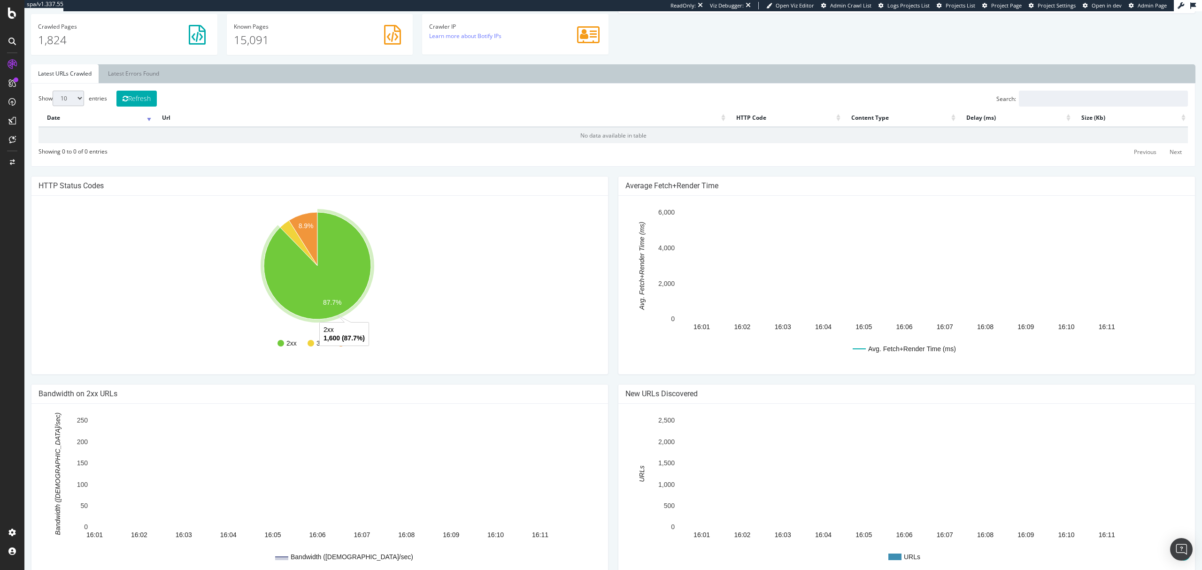
scroll to position [322, 0]
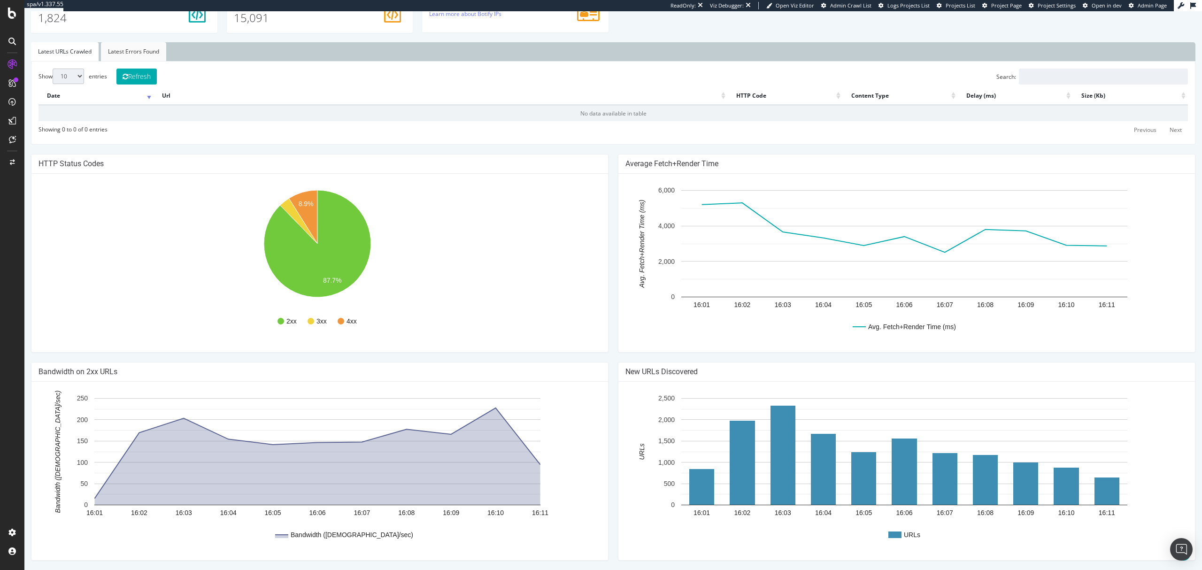
click at [144, 51] on link "Latest Errors Found" at bounding box center [133, 51] width 65 height 19
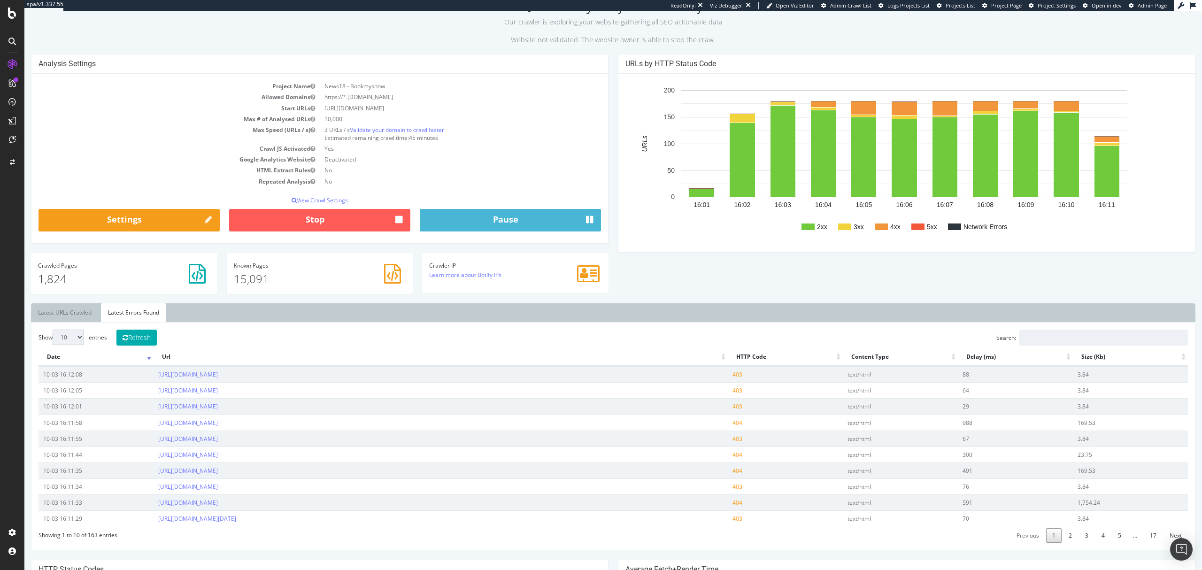
scroll to position [0, 0]
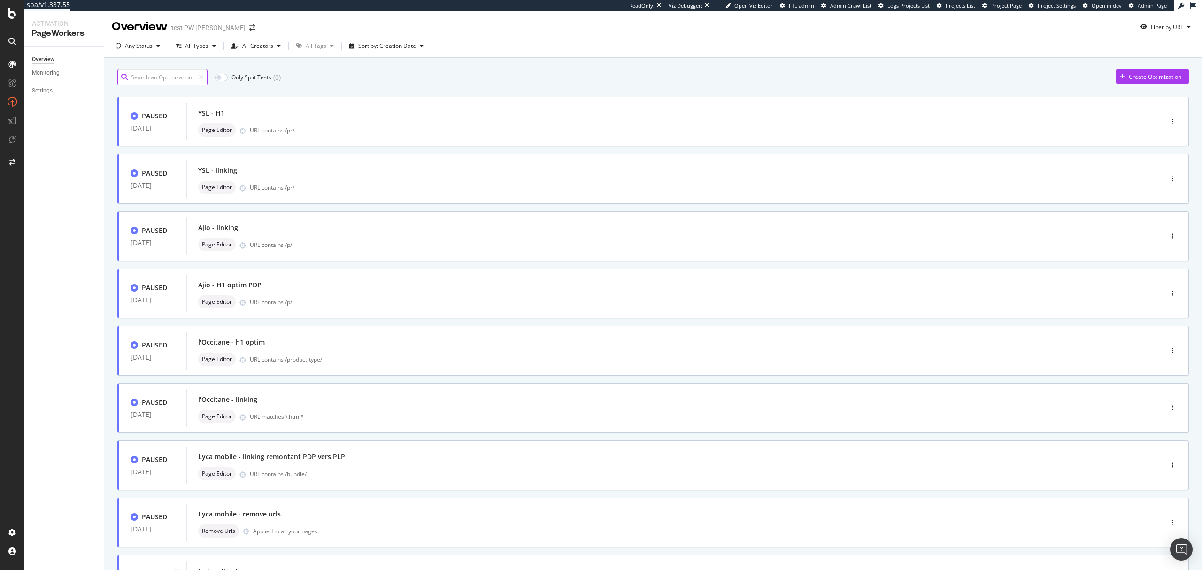
click at [141, 76] on input at bounding box center [162, 77] width 90 height 16
